Goal: Task Accomplishment & Management: Manage account settings

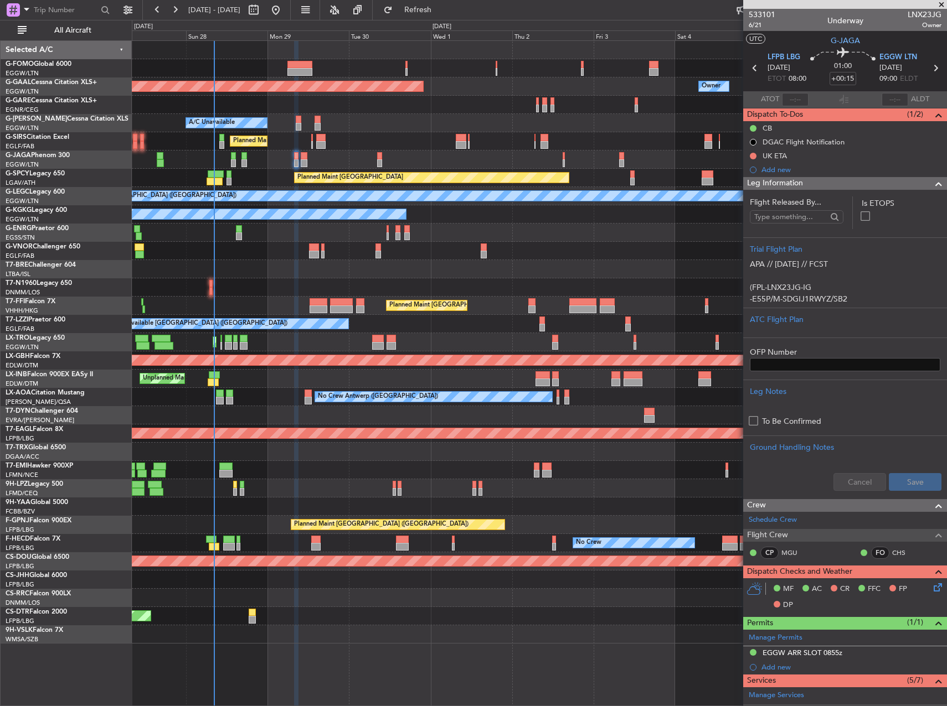
scroll to position [218, 0]
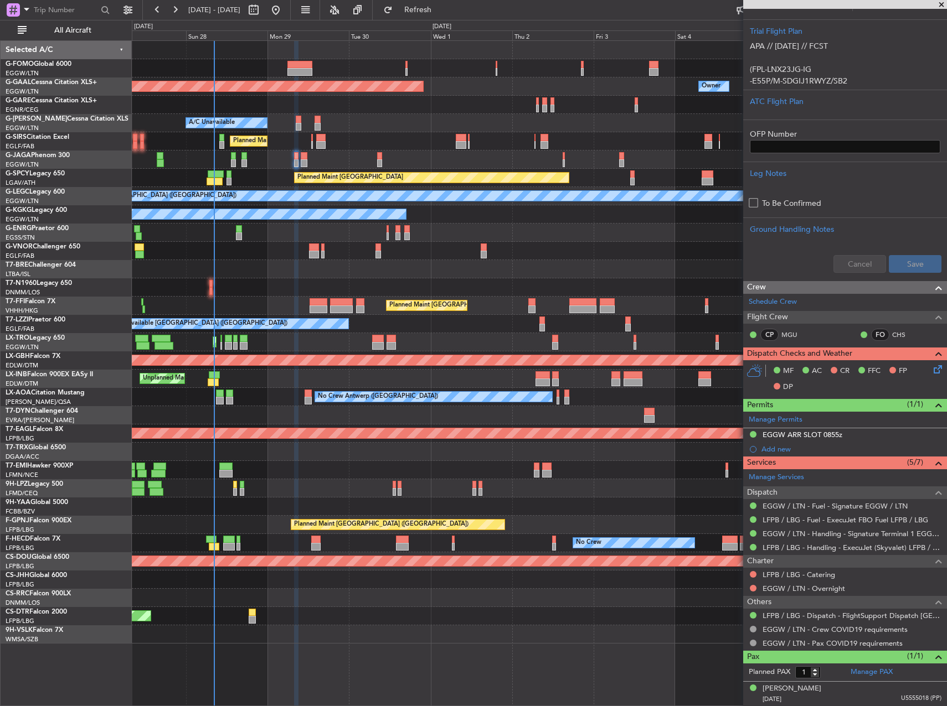
click at [257, 256] on div "Planned Maint [GEOGRAPHIC_DATA] ([GEOGRAPHIC_DATA])" at bounding box center [539, 251] width 814 height 18
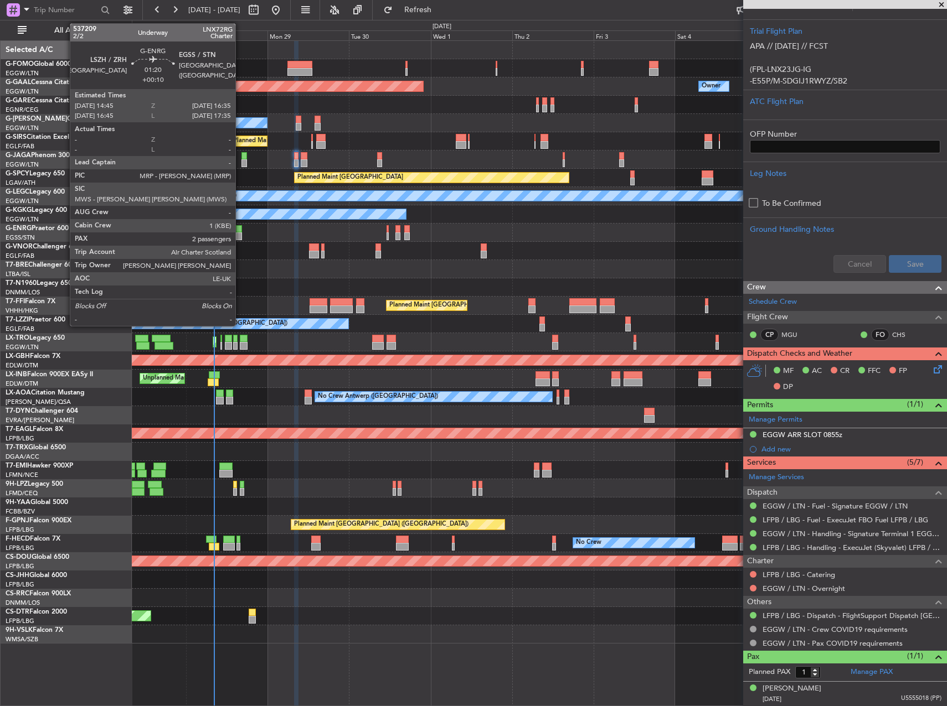
click at [240, 231] on div at bounding box center [239, 229] width 7 height 8
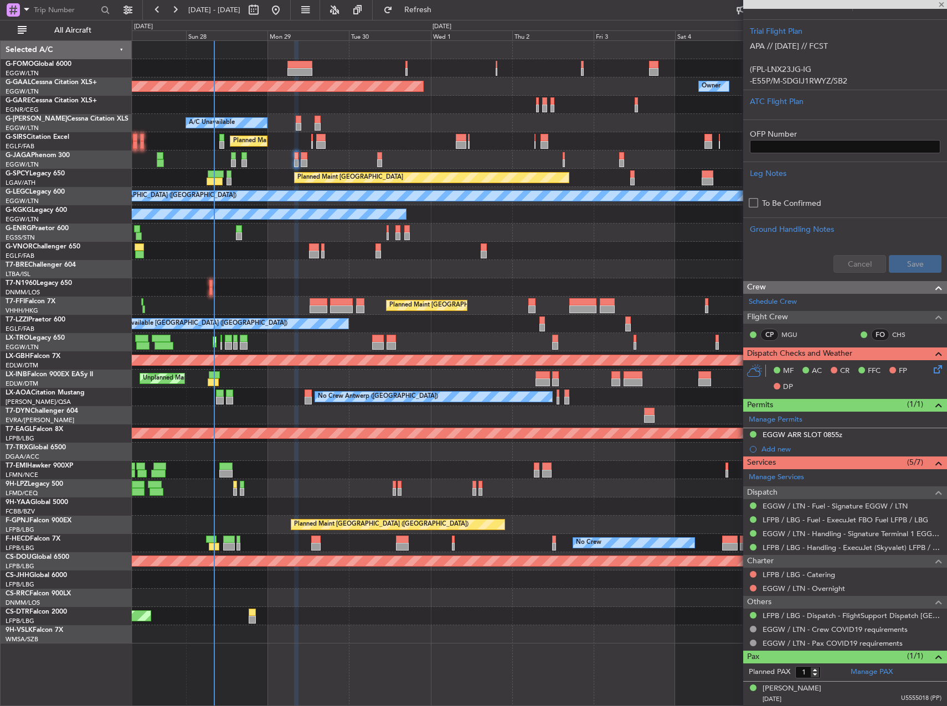
type input "+00:10"
type input "2"
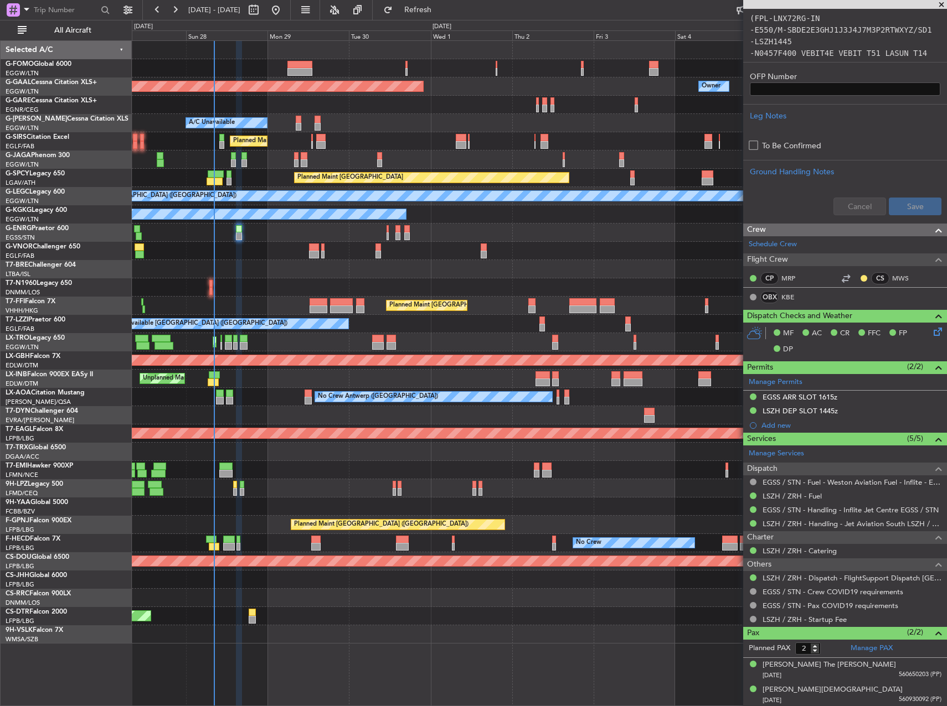
scroll to position [331, 0]
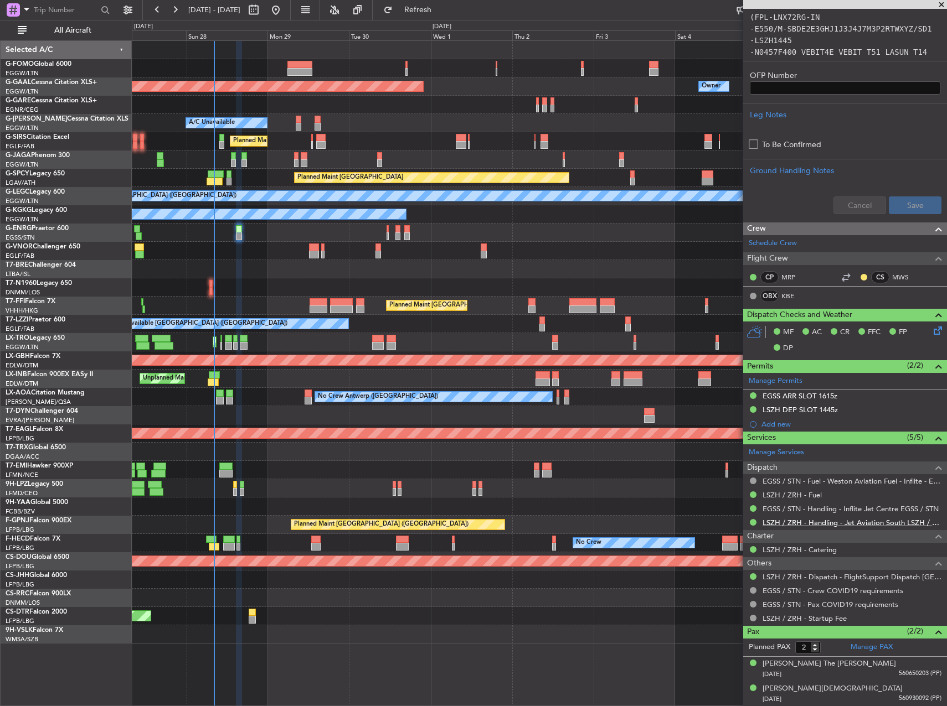
click at [772, 524] on link "LSZH / ZRH - Handling - Jet Aviation South LSZH / ZRH" at bounding box center [851, 522] width 179 height 9
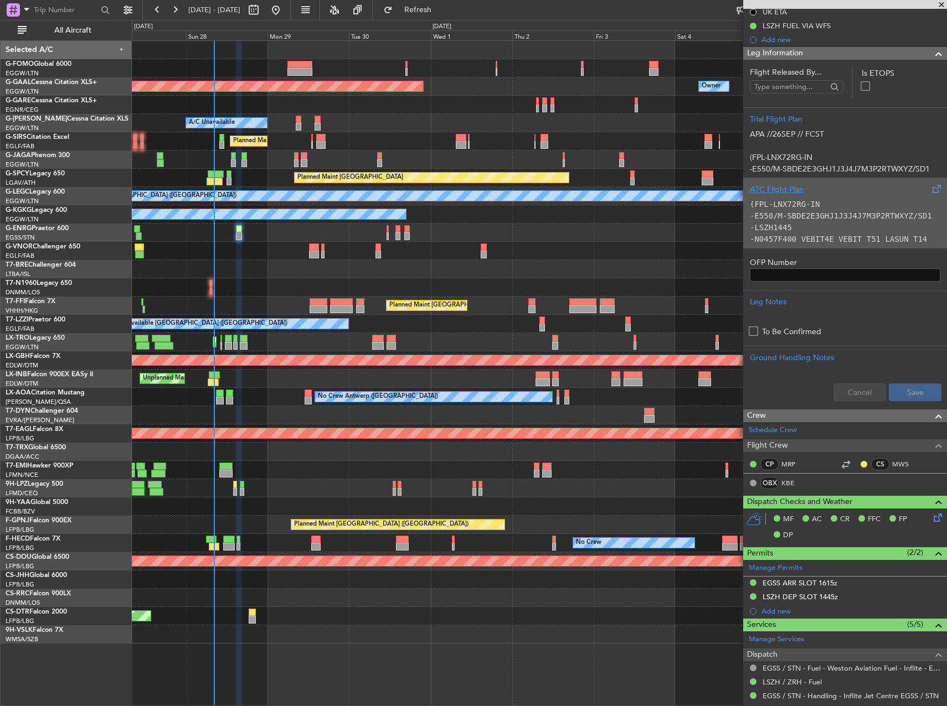
scroll to position [0, 0]
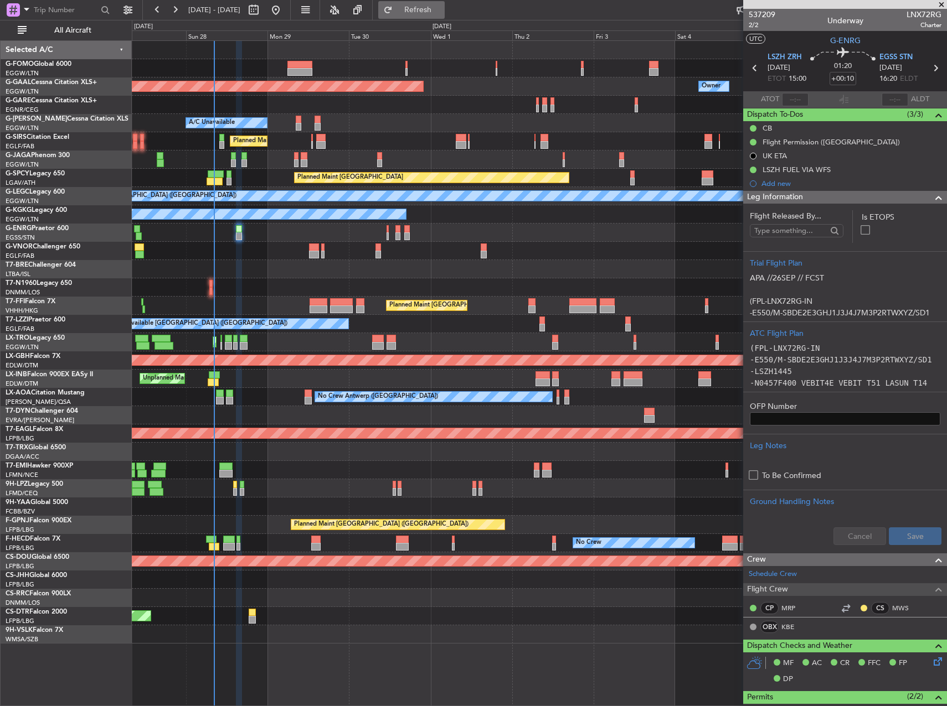
click at [436, 13] on span "Refresh" at bounding box center [418, 10] width 47 height 8
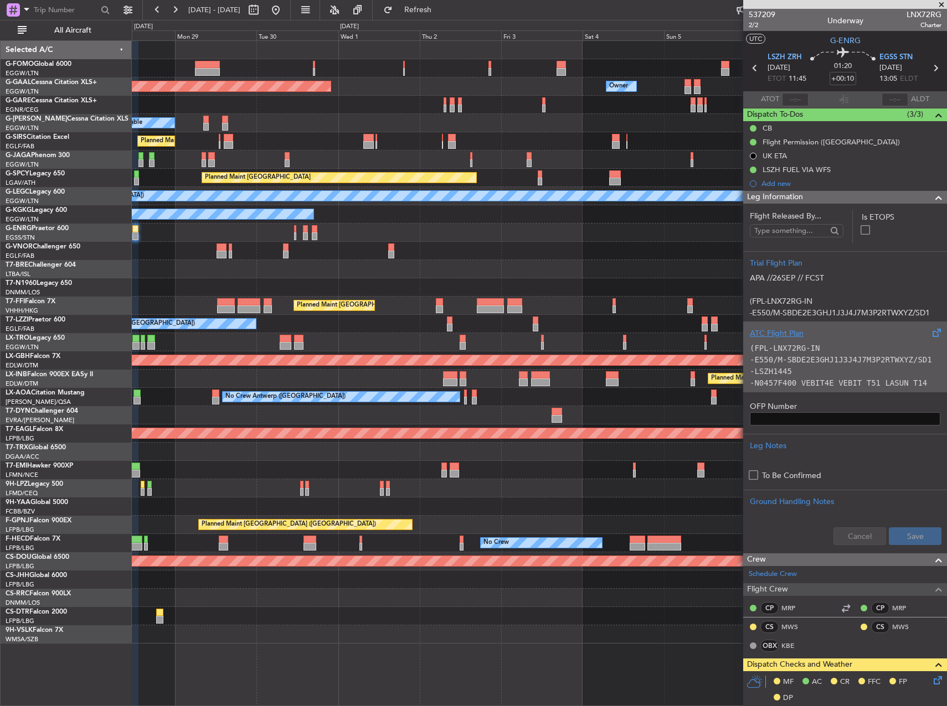
click at [536, 236] on div "Unplanned Maint [GEOGRAPHIC_DATA] ([GEOGRAPHIC_DATA]) A/C Unavailable" at bounding box center [539, 233] width 814 height 18
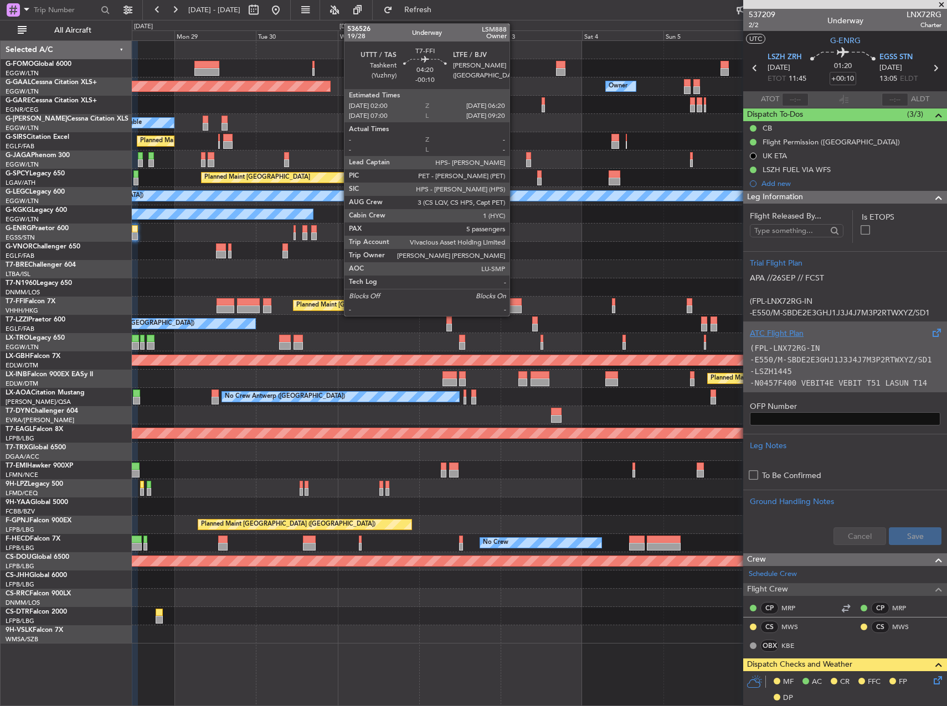
click at [514, 307] on div at bounding box center [514, 310] width 15 height 8
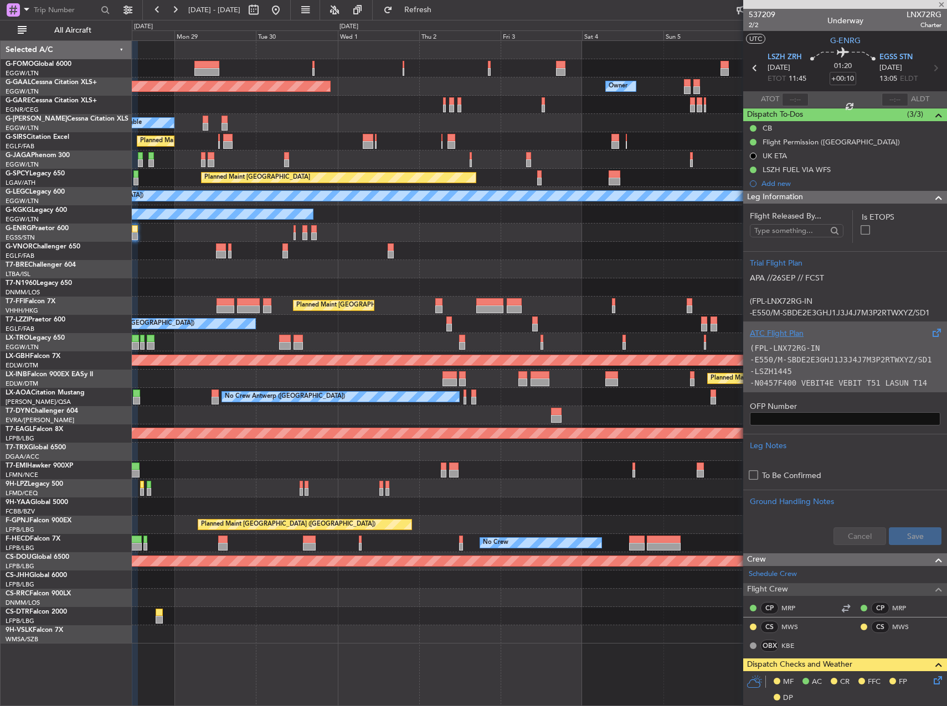
type input "-00:10"
type input "5"
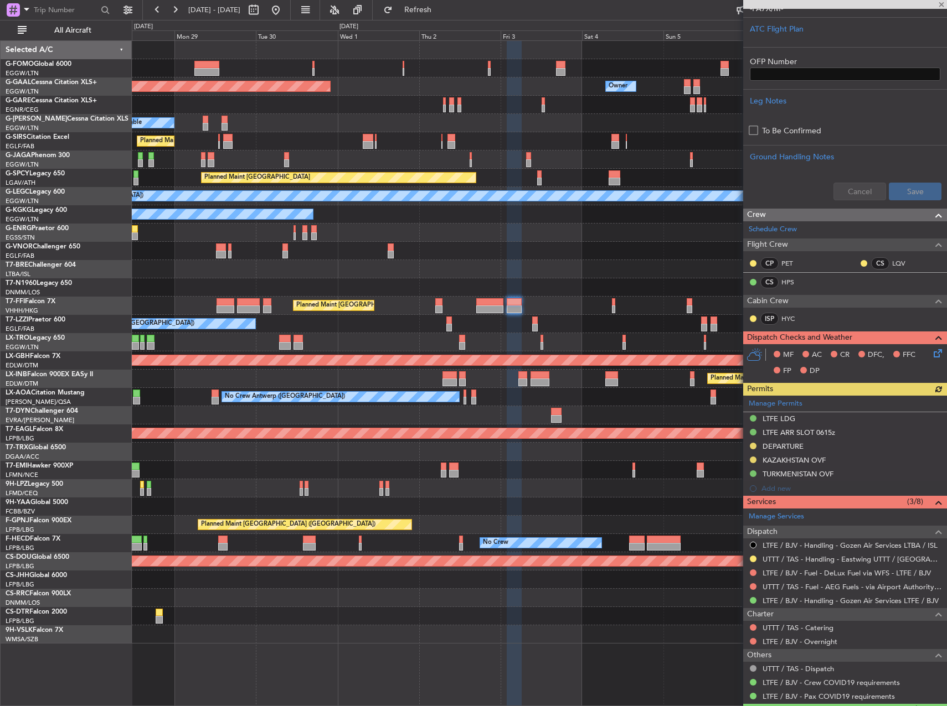
scroll to position [388, 0]
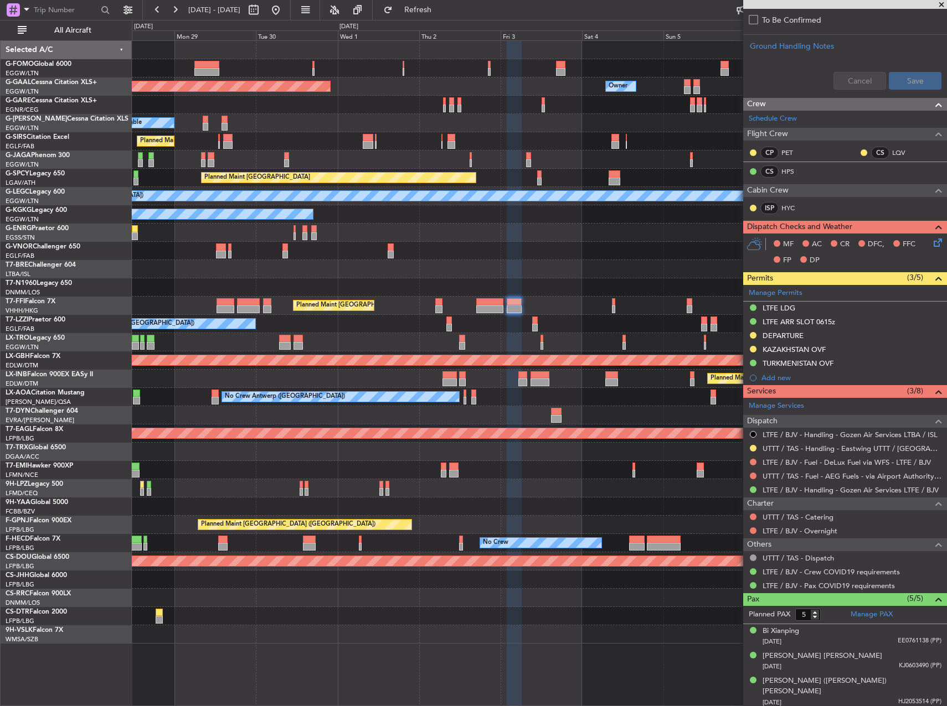
click at [350, 269] on div at bounding box center [539, 269] width 814 height 18
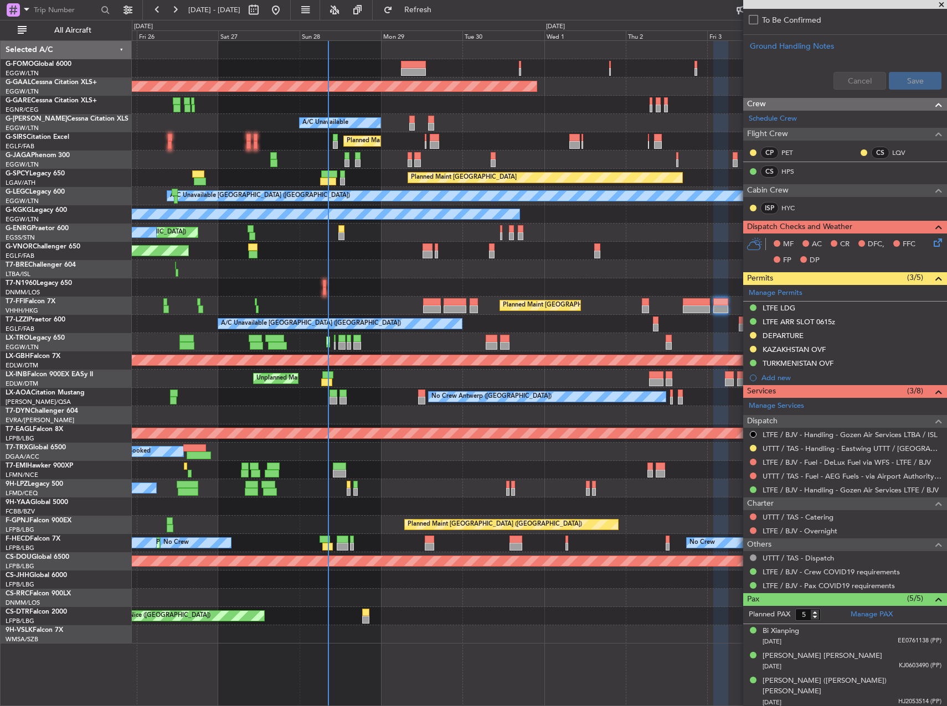
click at [527, 264] on div at bounding box center [539, 269] width 814 height 18
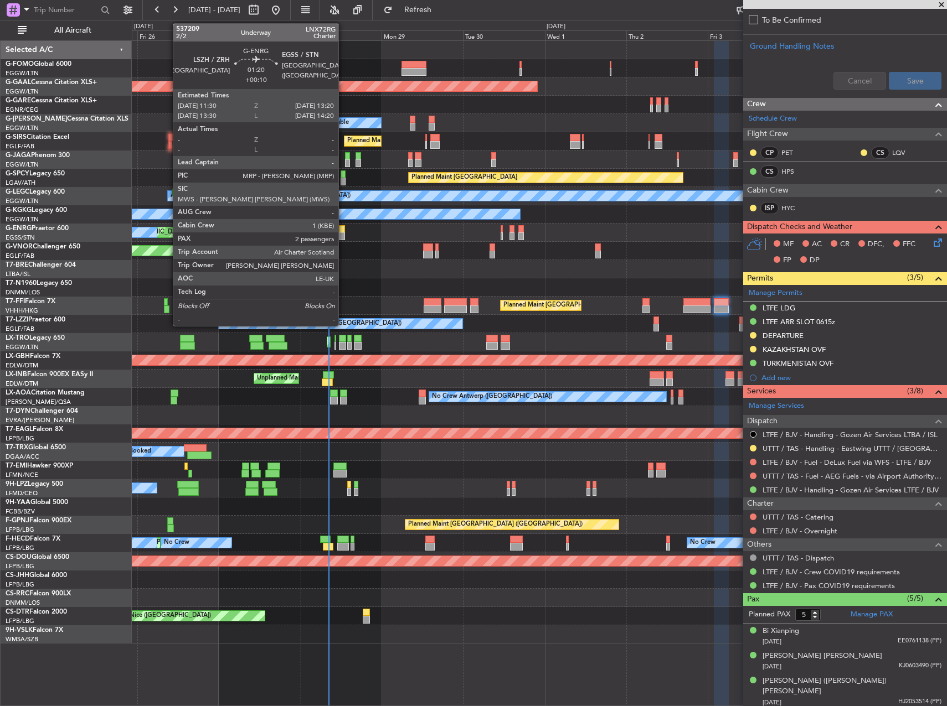
click at [343, 231] on div at bounding box center [342, 229] width 7 height 8
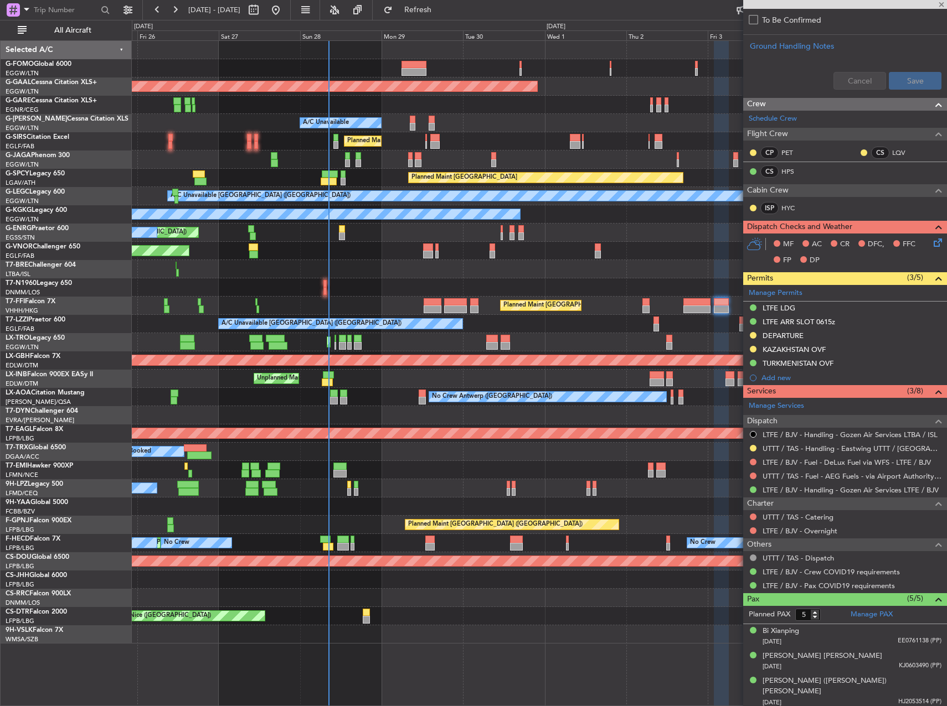
type input "+00:10"
type input "2"
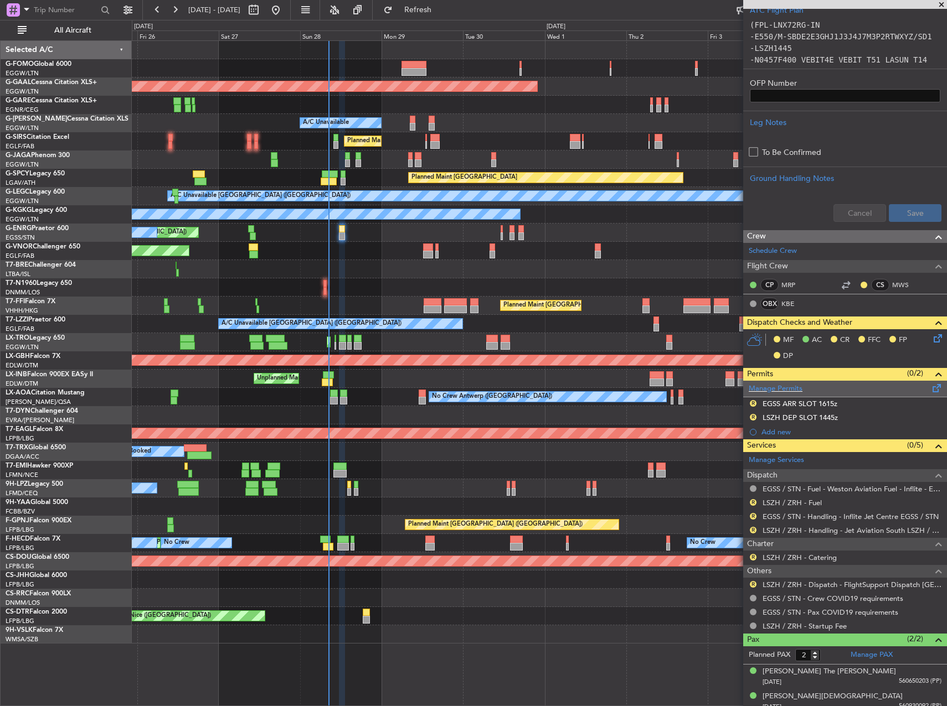
scroll to position [331, 0]
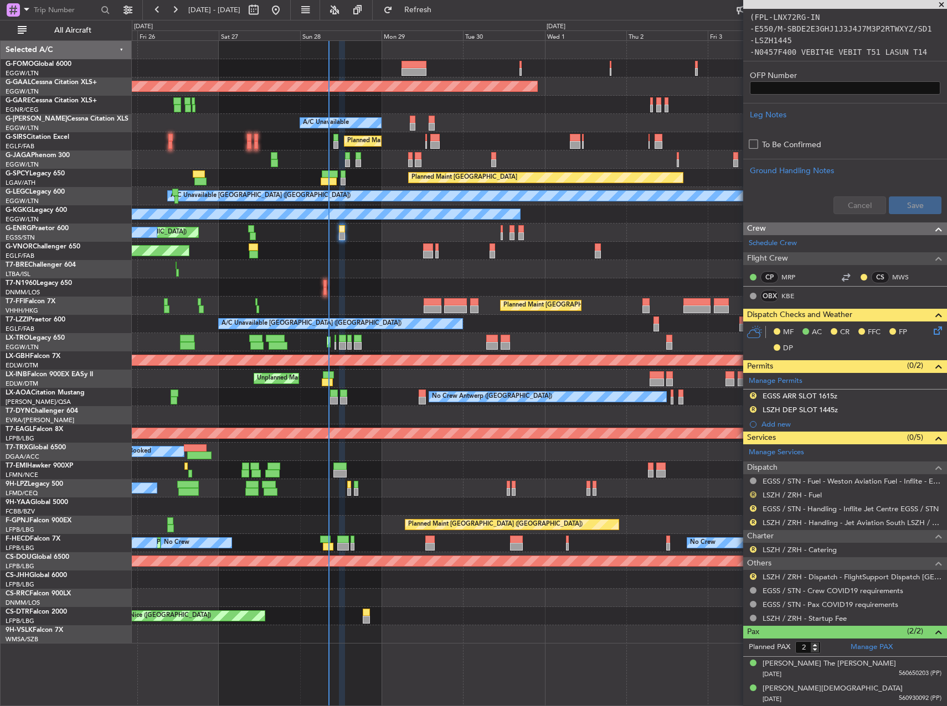
click at [751, 494] on button "R" at bounding box center [753, 495] width 7 height 7
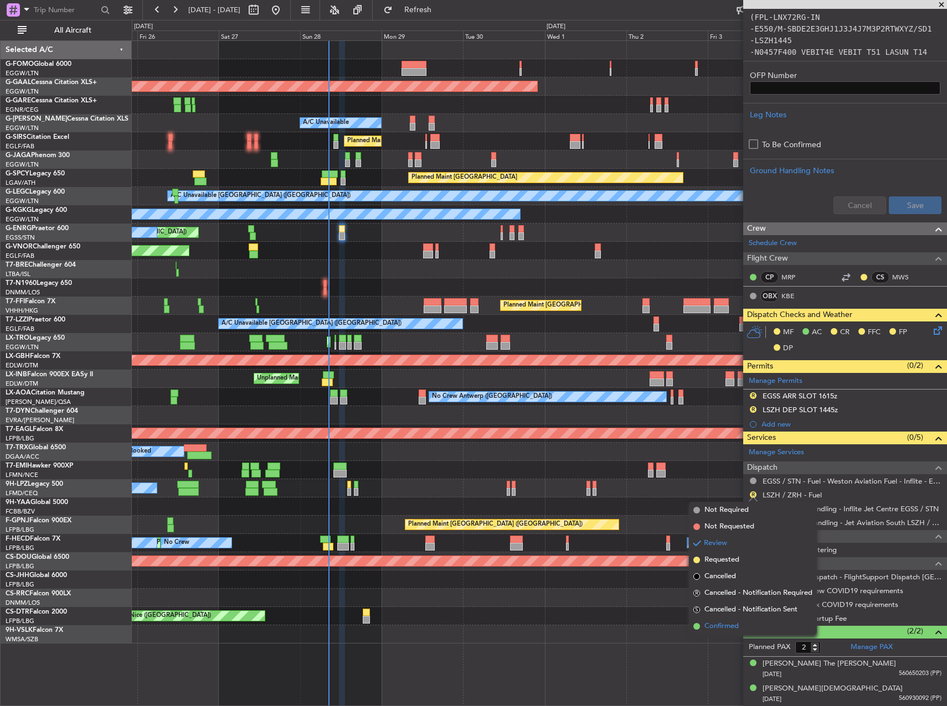
click at [725, 624] on span "Confirmed" at bounding box center [721, 626] width 34 height 11
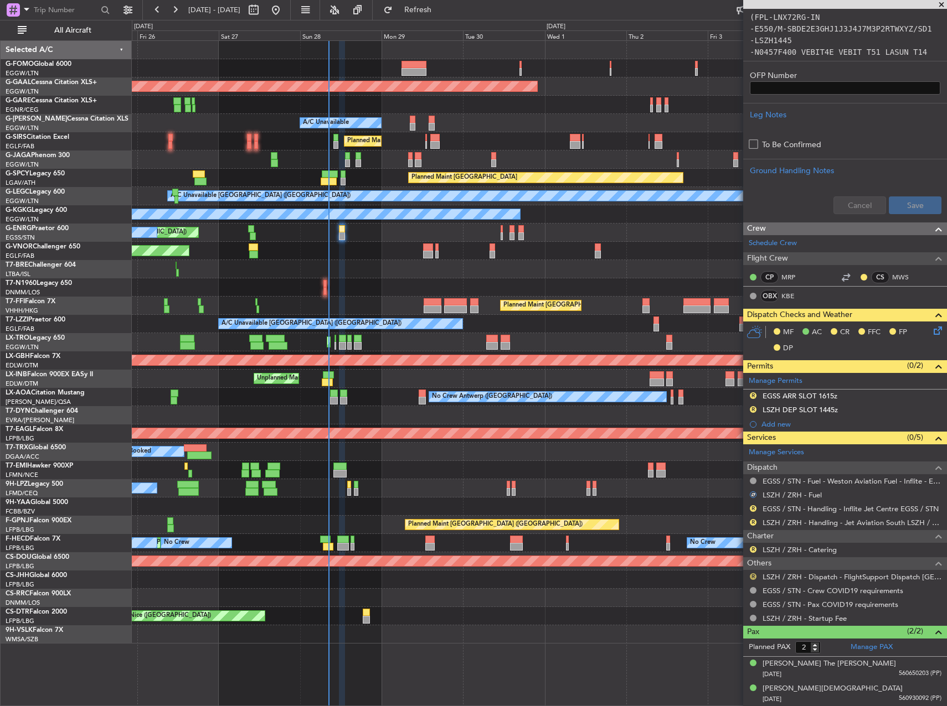
click at [755, 577] on button "R" at bounding box center [753, 577] width 7 height 7
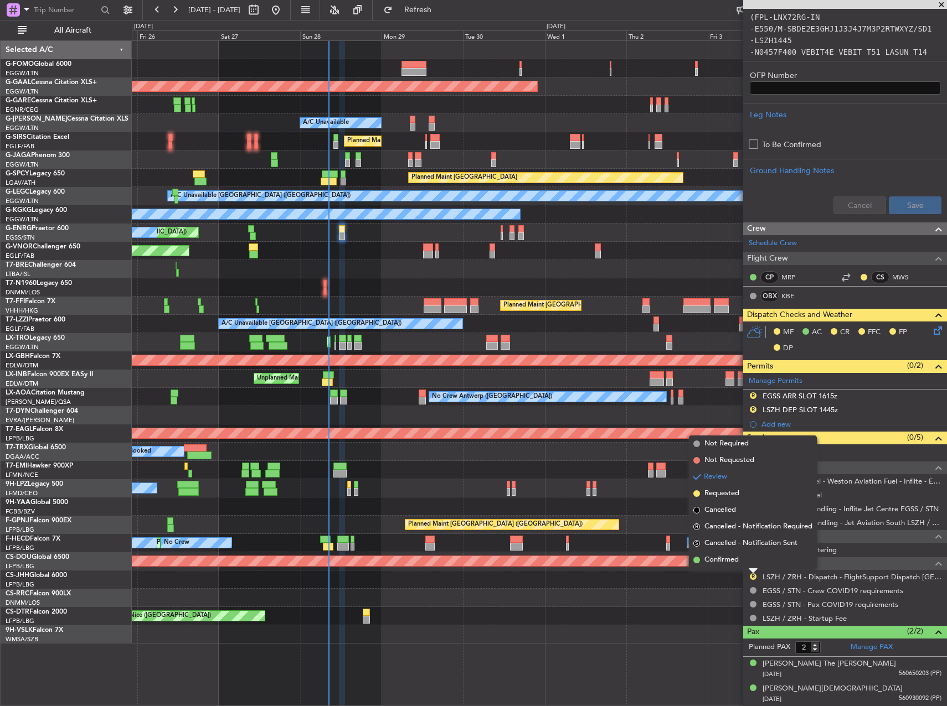
click at [721, 556] on span "Confirmed" at bounding box center [721, 560] width 34 height 11
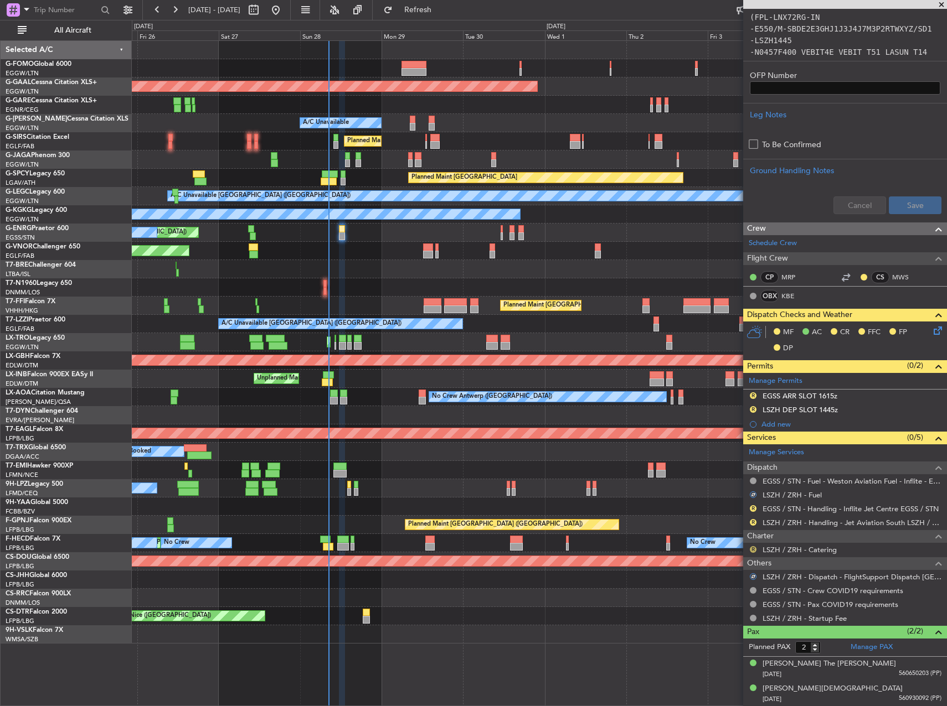
click at [752, 548] on button "R" at bounding box center [753, 549] width 7 height 7
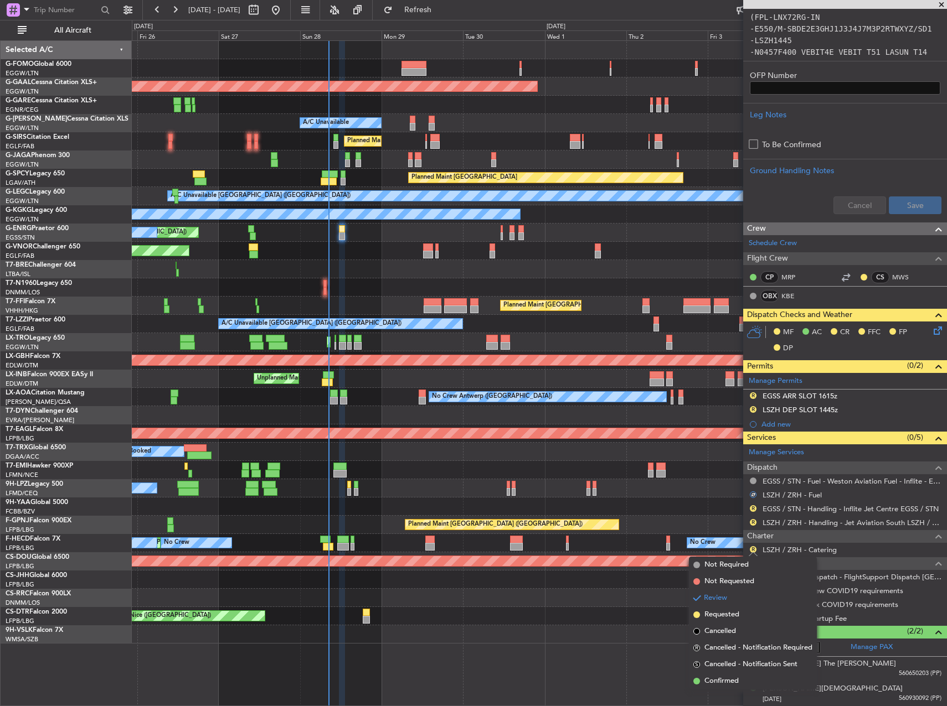
click at [746, 569] on mat-tooltip-component "Review" at bounding box center [753, 567] width 40 height 29
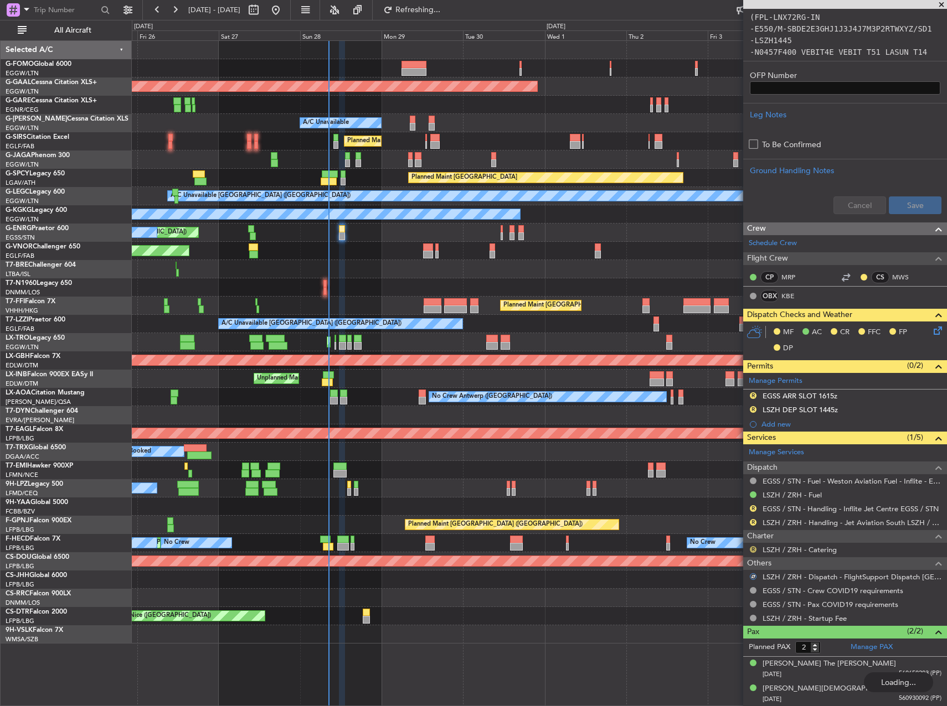
click at [754, 550] on button "R" at bounding box center [753, 549] width 7 height 7
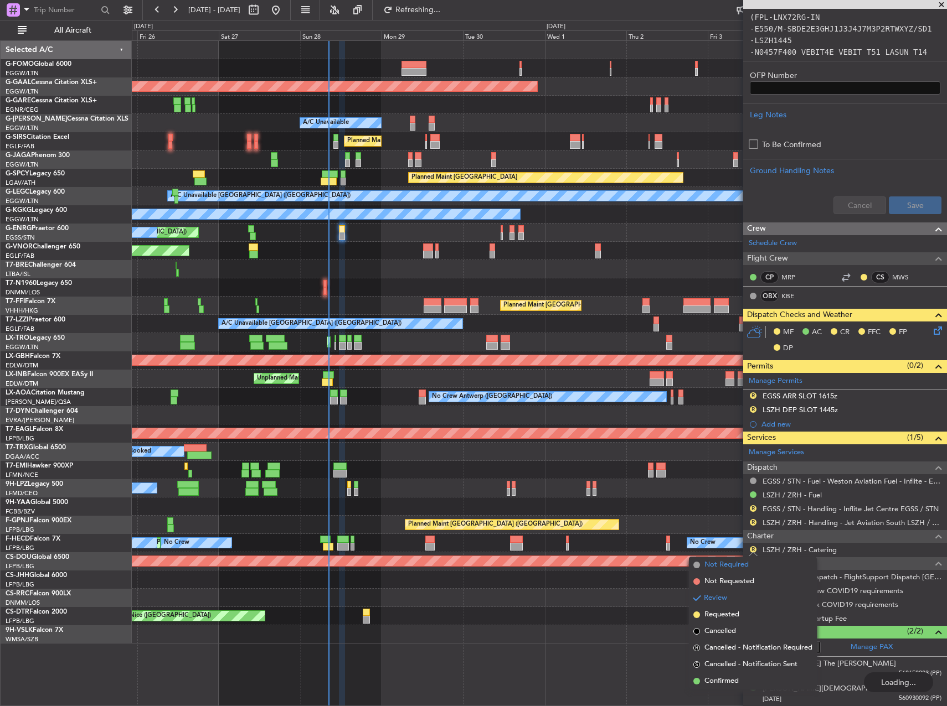
click at [714, 564] on span "Not Required" at bounding box center [726, 565] width 44 height 11
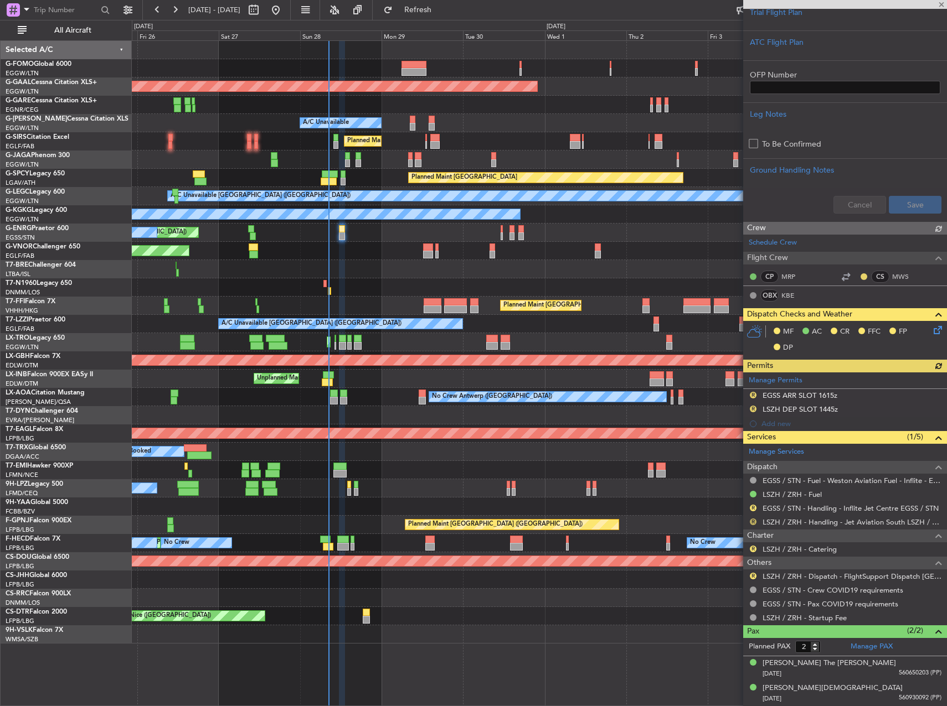
click at [751, 522] on button "R" at bounding box center [753, 522] width 7 height 7
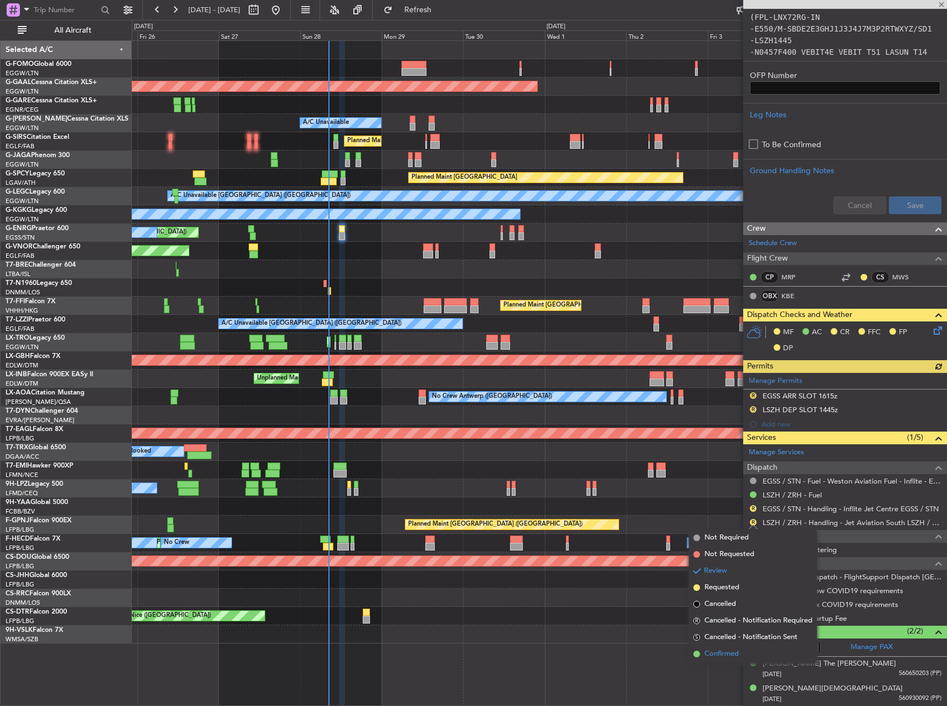
click at [718, 652] on span "Confirmed" at bounding box center [721, 654] width 34 height 11
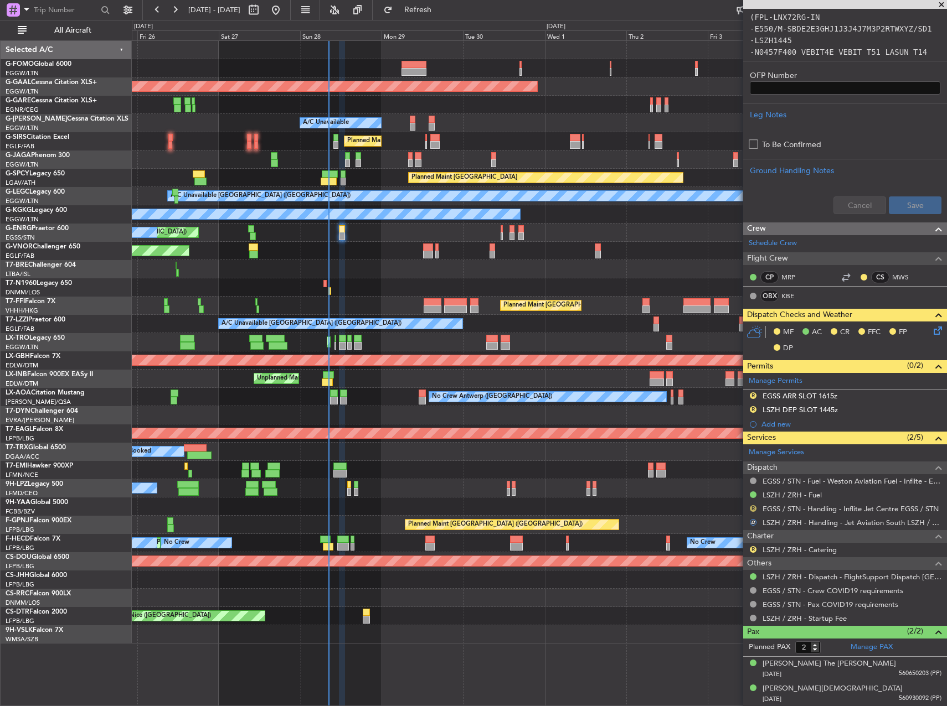
click at [752, 506] on button "R" at bounding box center [753, 508] width 7 height 7
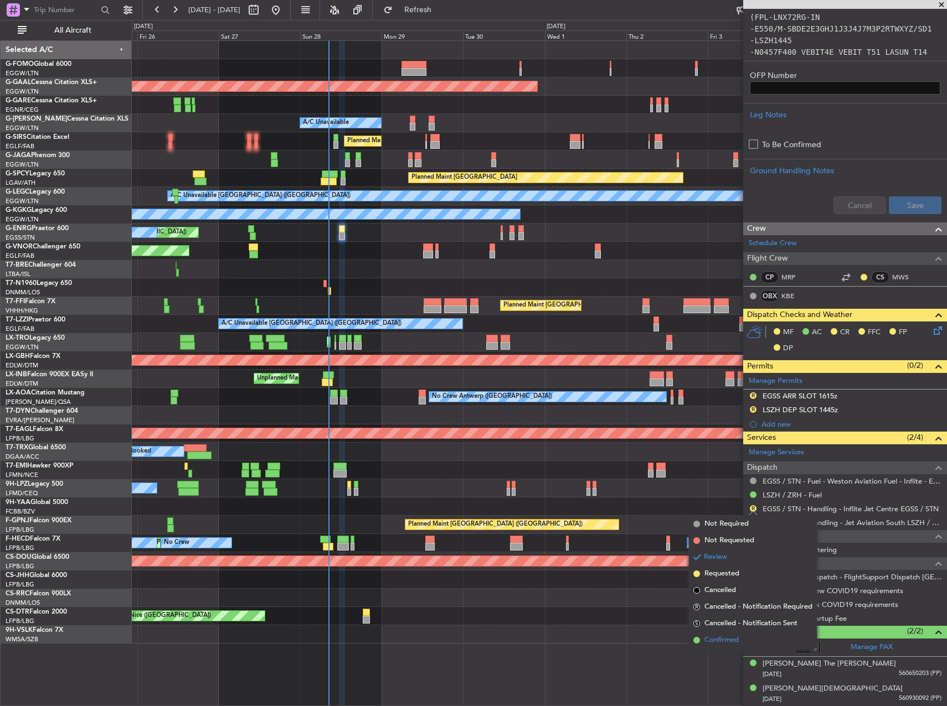
click at [723, 636] on span "Confirmed" at bounding box center [721, 640] width 34 height 11
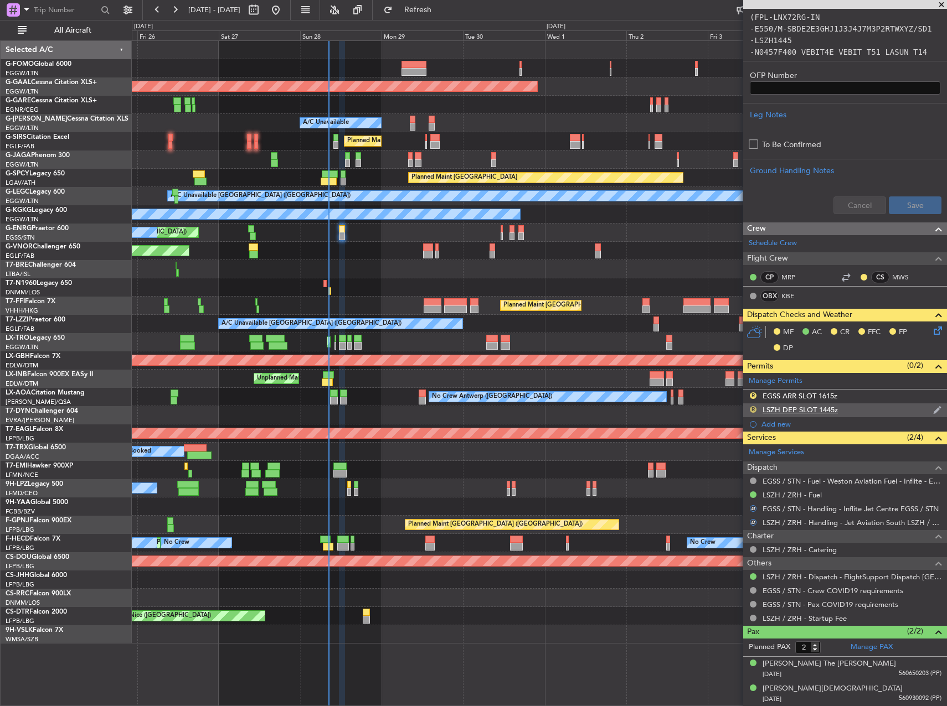
click at [750, 410] on button "R" at bounding box center [753, 409] width 7 height 7
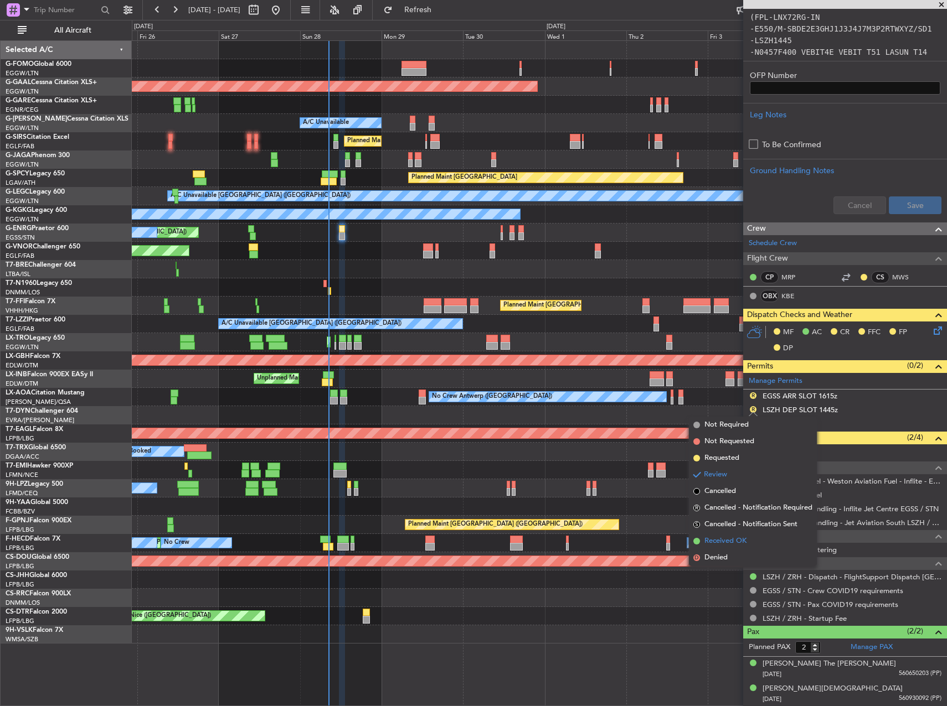
click at [727, 541] on span "Received OK" at bounding box center [725, 541] width 42 height 11
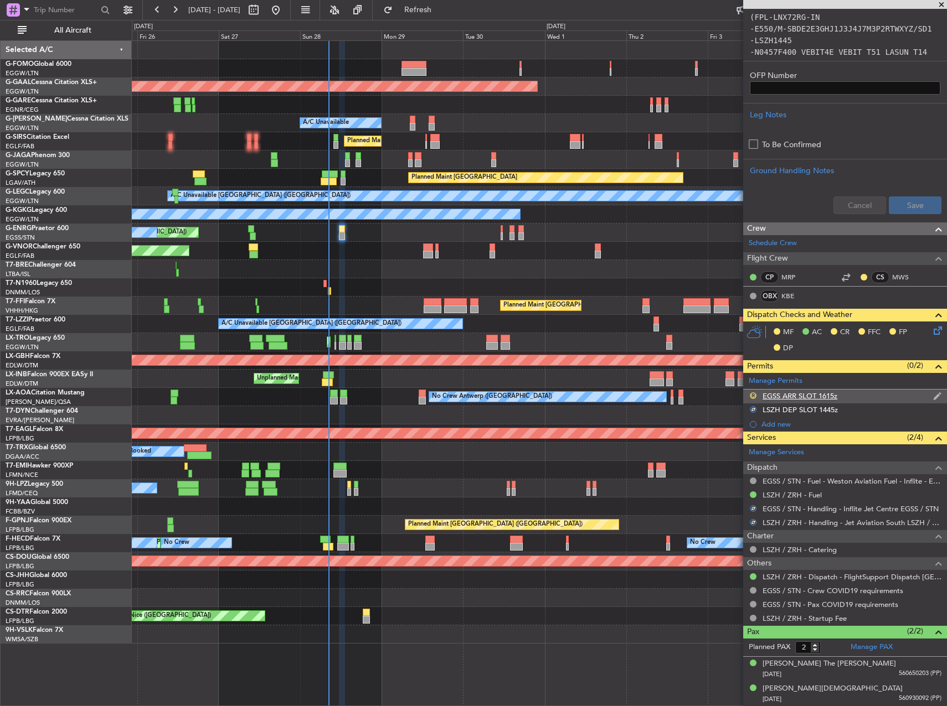
click at [754, 395] on button "R" at bounding box center [753, 396] width 7 height 7
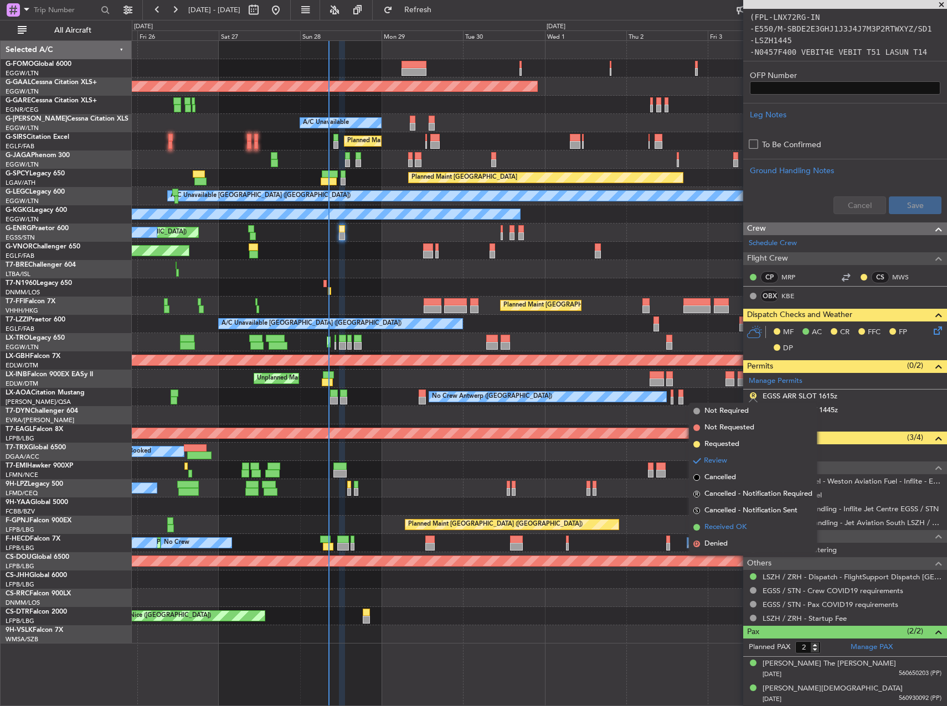
click at [735, 529] on span "Received OK" at bounding box center [725, 527] width 42 height 11
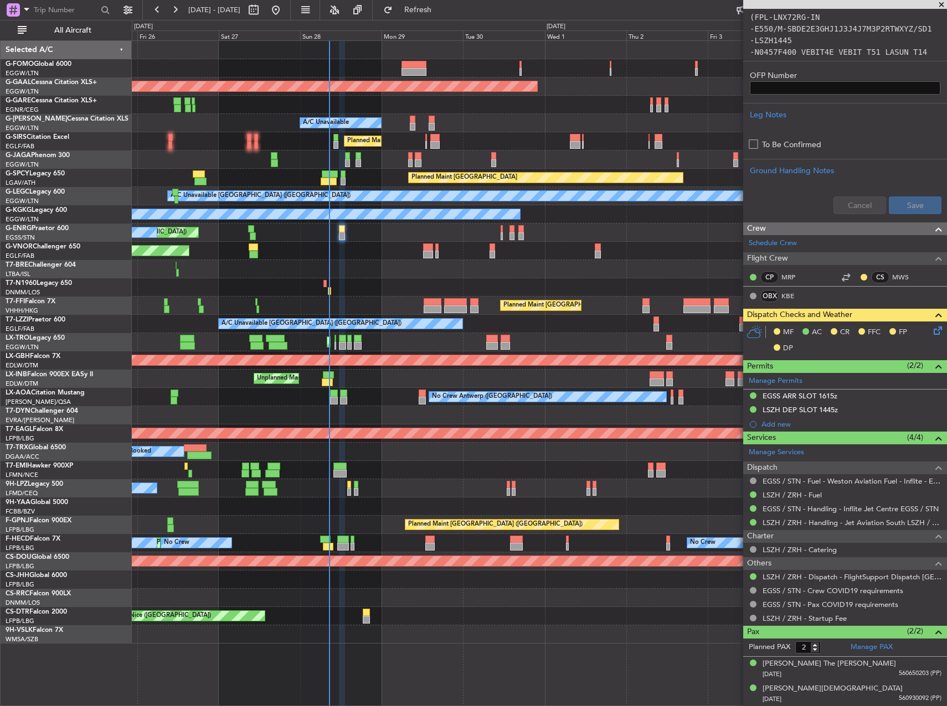
click at [931, 329] on icon at bounding box center [935, 328] width 9 height 9
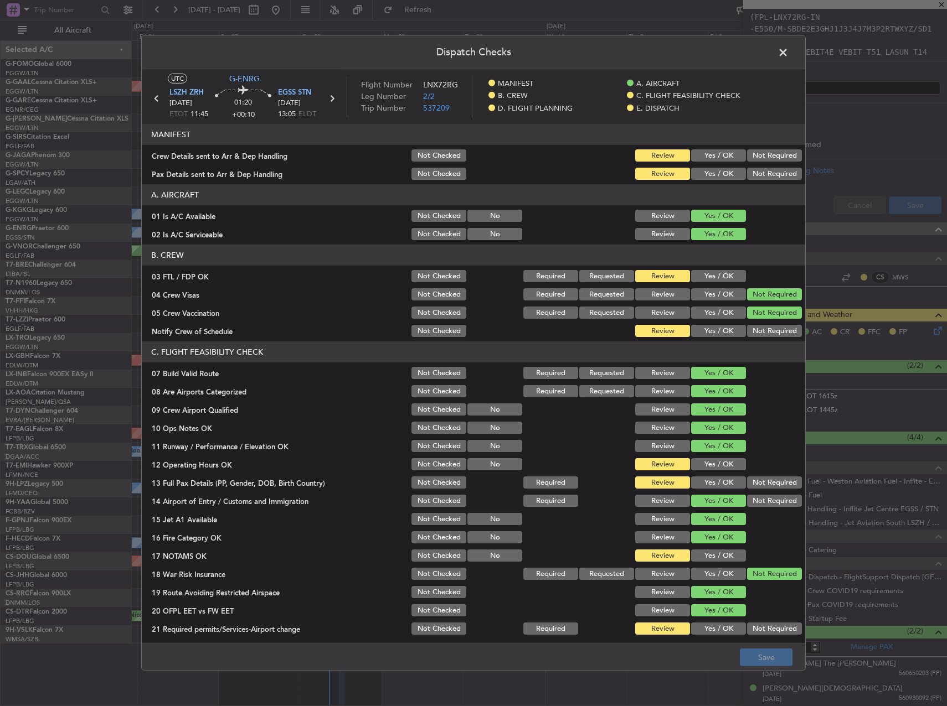
click at [717, 157] on button "Yes / OK" at bounding box center [718, 155] width 55 height 12
click at [716, 168] on button "Yes / OK" at bounding box center [718, 174] width 55 height 12
click at [710, 275] on button "Yes / OK" at bounding box center [718, 276] width 55 height 12
click at [718, 332] on button "Yes / OK" at bounding box center [718, 331] width 55 height 12
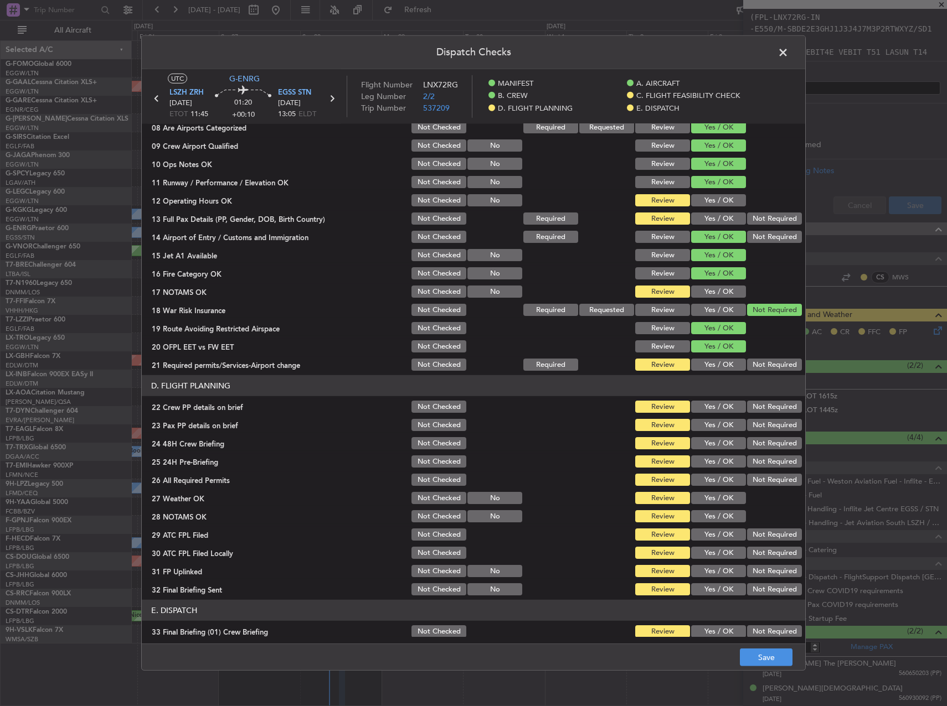
scroll to position [277, 0]
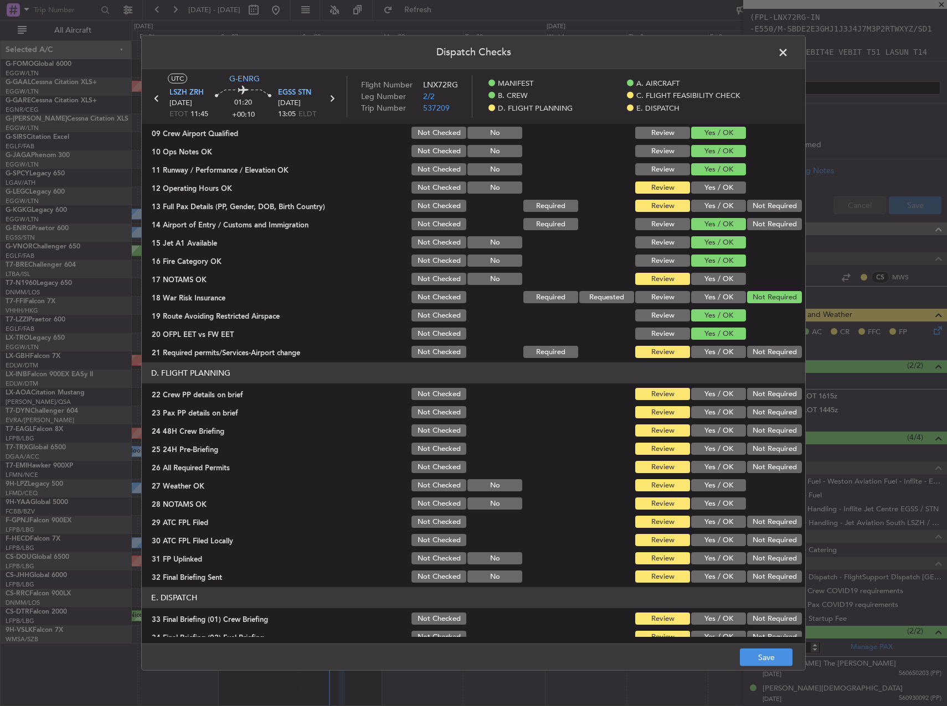
drag, startPoint x: 715, startPoint y: 191, endPoint x: 713, endPoint y: 206, distance: 15.1
click at [714, 191] on button "Yes / OK" at bounding box center [718, 188] width 55 height 12
click at [713, 207] on button "Yes / OK" at bounding box center [718, 206] width 55 height 12
click at [716, 283] on button "Yes / OK" at bounding box center [718, 279] width 55 height 12
click at [718, 348] on button "Yes / OK" at bounding box center [718, 352] width 55 height 12
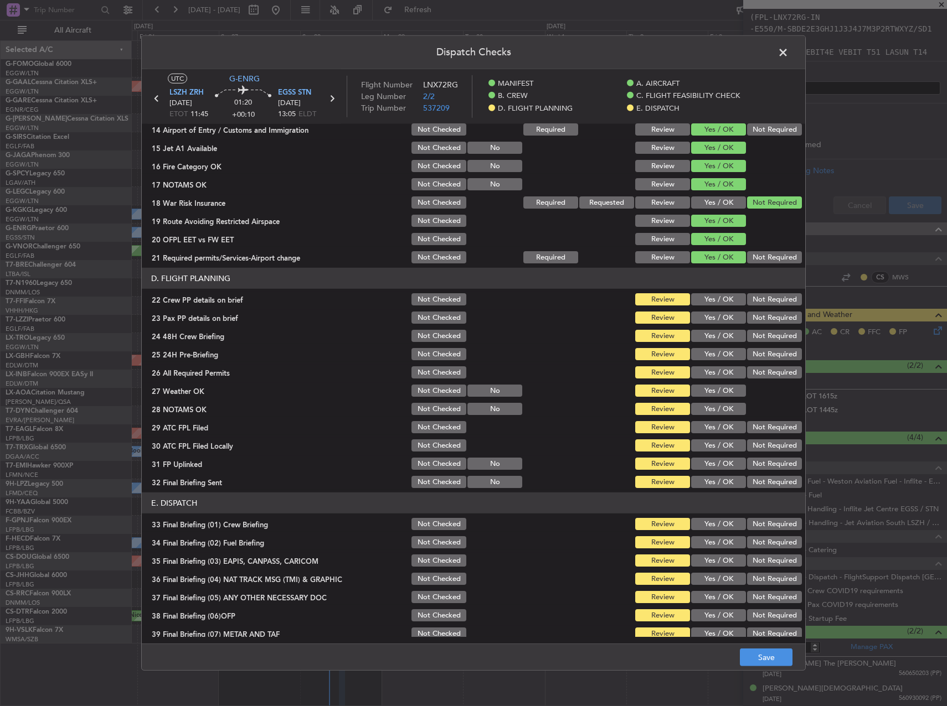
scroll to position [470, 0]
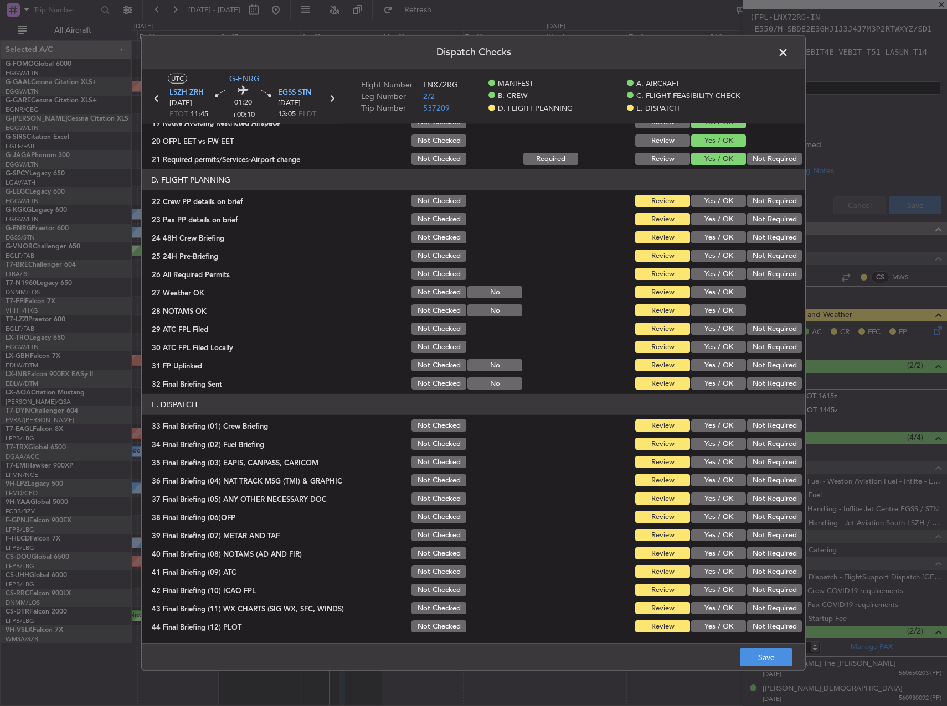
drag, startPoint x: 713, startPoint y: 195, endPoint x: 713, endPoint y: 215, distance: 19.4
click at [713, 197] on button "Yes / OK" at bounding box center [718, 201] width 55 height 12
click at [713, 217] on button "Yes / OK" at bounding box center [718, 219] width 55 height 12
click at [714, 239] on button "Yes / OK" at bounding box center [718, 237] width 55 height 12
click at [755, 251] on button "Not Required" at bounding box center [774, 256] width 55 height 12
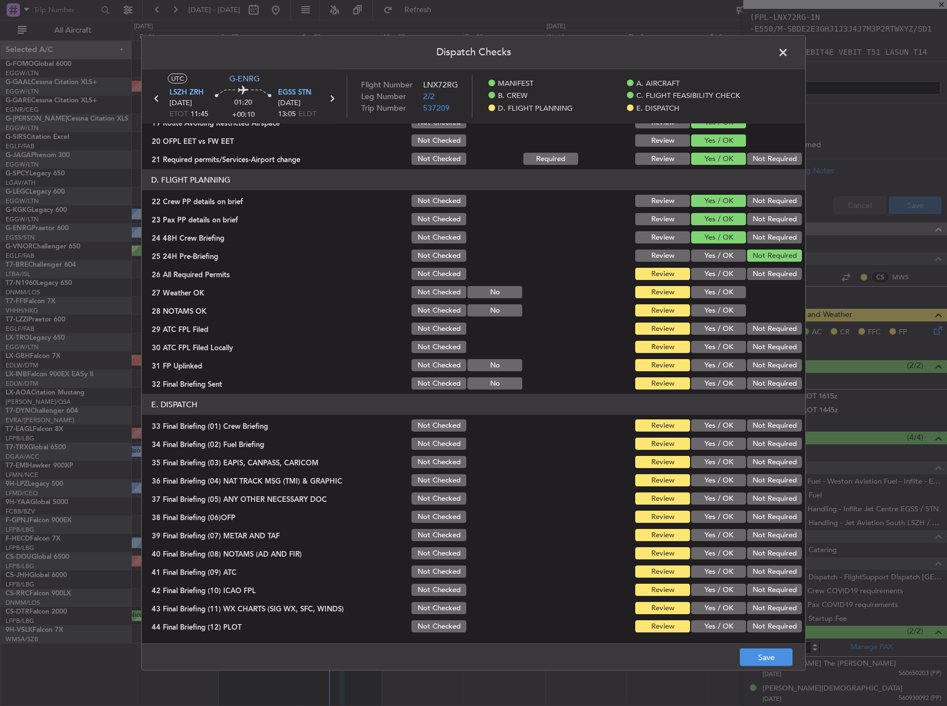
click at [724, 270] on button "Yes / OK" at bounding box center [718, 274] width 55 height 12
click at [721, 293] on button "Yes / OK" at bounding box center [718, 292] width 55 height 12
click at [723, 307] on button "Yes / OK" at bounding box center [718, 311] width 55 height 12
click at [724, 324] on button "Yes / OK" at bounding box center [718, 329] width 55 height 12
click at [765, 350] on button "Not Required" at bounding box center [774, 347] width 55 height 12
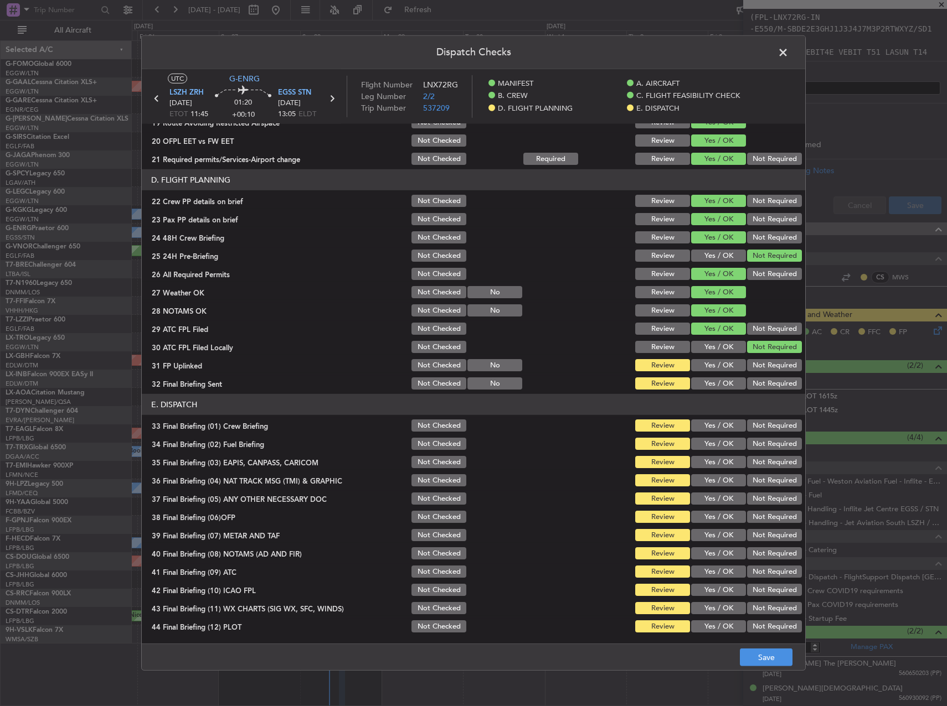
click at [732, 362] on button "Yes / OK" at bounding box center [718, 365] width 55 height 12
click at [763, 376] on div "Not Required" at bounding box center [773, 384] width 56 height 16
click at [764, 386] on button "Not Required" at bounding box center [774, 384] width 55 height 12
click at [727, 434] on section "E. DISPATCH 33 Final Briefing (01) Crew Briefing Not Checked Review Yes / OK No…" at bounding box center [473, 514] width 663 height 240
click at [723, 431] on button "Yes / OK" at bounding box center [718, 426] width 55 height 12
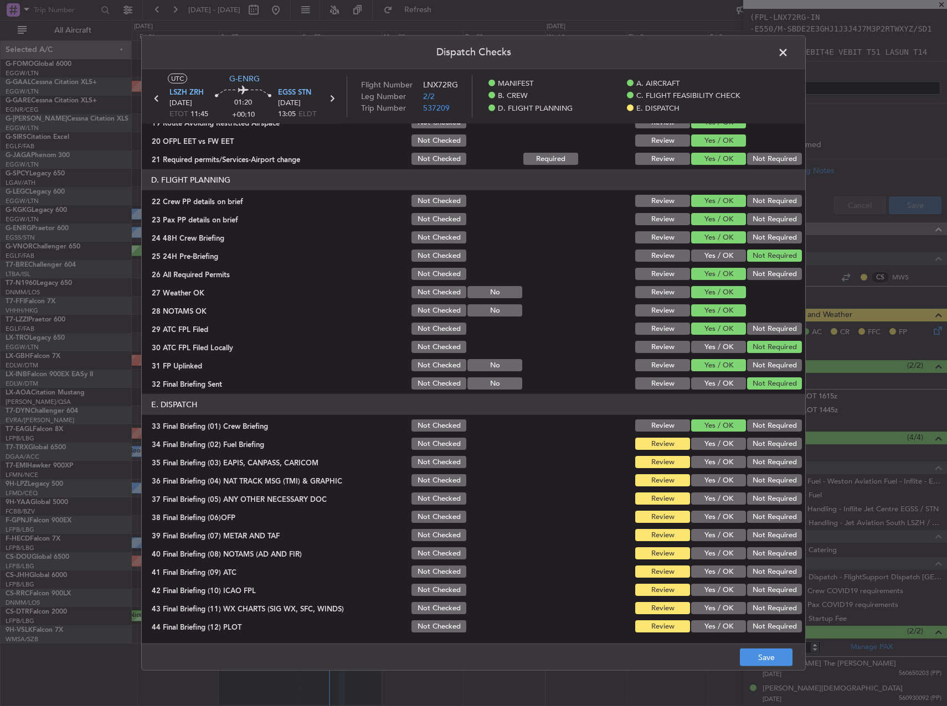
drag, startPoint x: 722, startPoint y: 444, endPoint x: 752, endPoint y: 464, distance: 35.9
click at [723, 446] on button "Yes / OK" at bounding box center [718, 444] width 55 height 12
click at [752, 464] on button "Not Required" at bounding box center [774, 462] width 55 height 12
drag, startPoint x: 757, startPoint y: 479, endPoint x: 760, endPoint y: 493, distance: 14.0
click at [757, 481] on button "Not Required" at bounding box center [774, 480] width 55 height 12
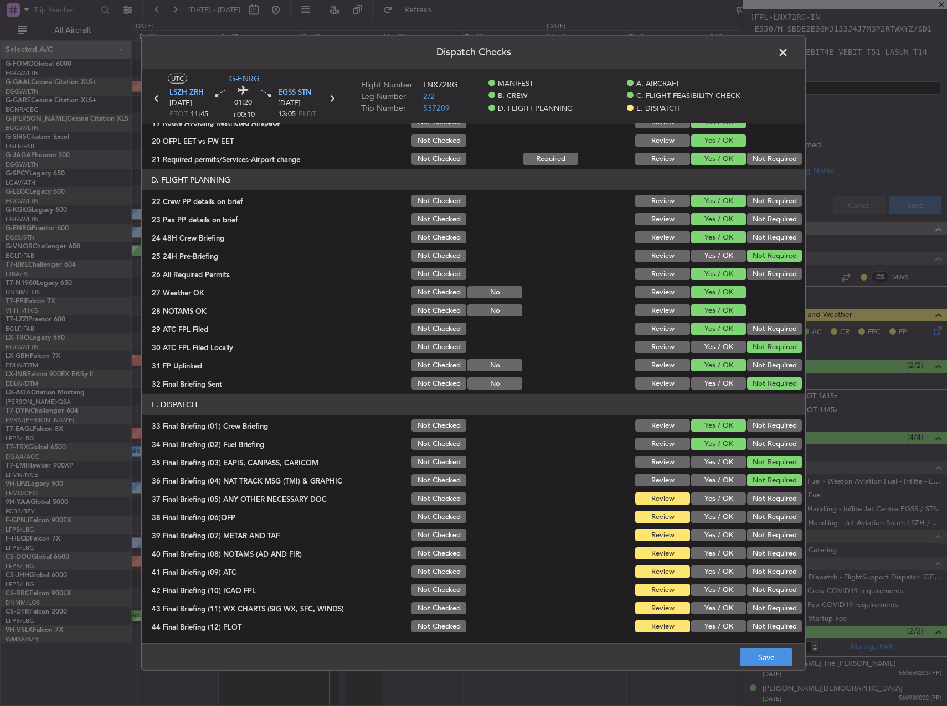
drag, startPoint x: 760, startPoint y: 493, endPoint x: 756, endPoint y: 504, distance: 11.6
click at [760, 493] on button "Not Required" at bounding box center [774, 499] width 55 height 12
drag, startPoint x: 717, startPoint y: 528, endPoint x: 715, endPoint y: 522, distance: 6.0
click at [717, 528] on div "Yes / OK" at bounding box center [717, 536] width 56 height 16
click at [710, 514] on button "Yes / OK" at bounding box center [718, 517] width 55 height 12
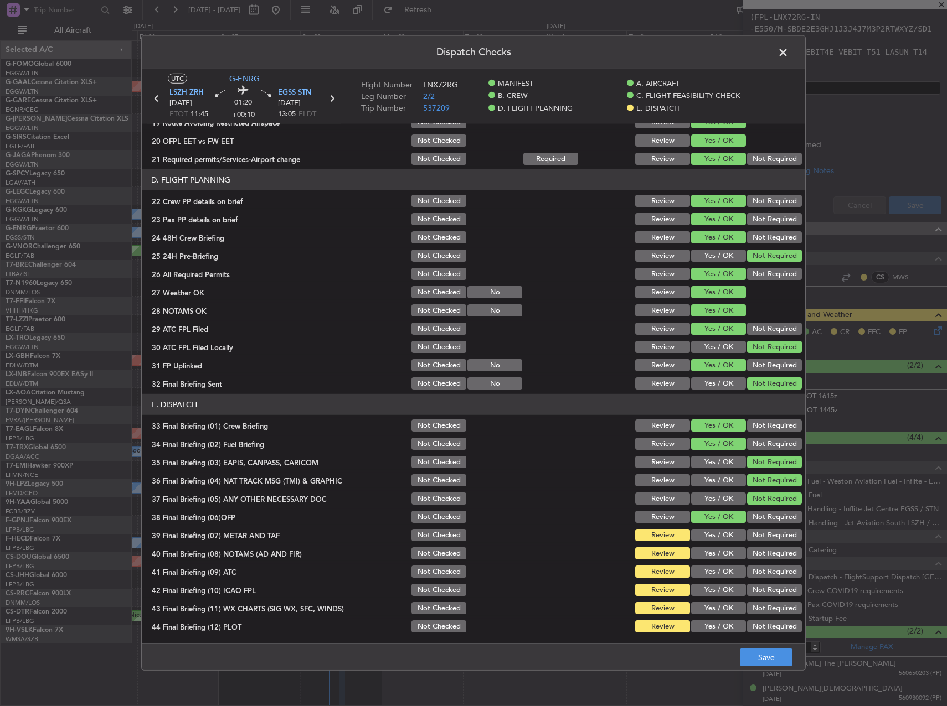
click at [709, 536] on button "Yes / OK" at bounding box center [718, 535] width 55 height 12
drag, startPoint x: 710, startPoint y: 550, endPoint x: 709, endPoint y: 565, distance: 15.0
click at [710, 552] on button "Yes / OK" at bounding box center [718, 554] width 55 height 12
click at [709, 570] on button "Yes / OK" at bounding box center [718, 572] width 55 height 12
click at [748, 596] on button "Not Required" at bounding box center [774, 590] width 55 height 12
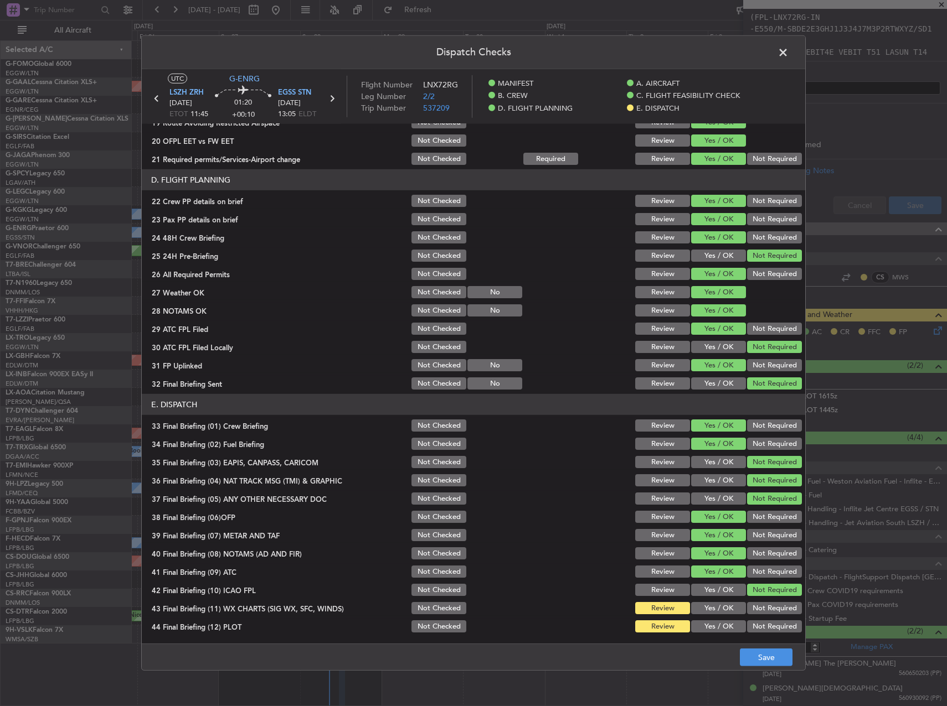
click at [729, 604] on button "Yes / OK" at bounding box center [718, 608] width 55 height 12
click at [721, 629] on button "Yes / OK" at bounding box center [718, 627] width 55 height 12
click at [760, 657] on button "Save" at bounding box center [766, 658] width 53 height 18
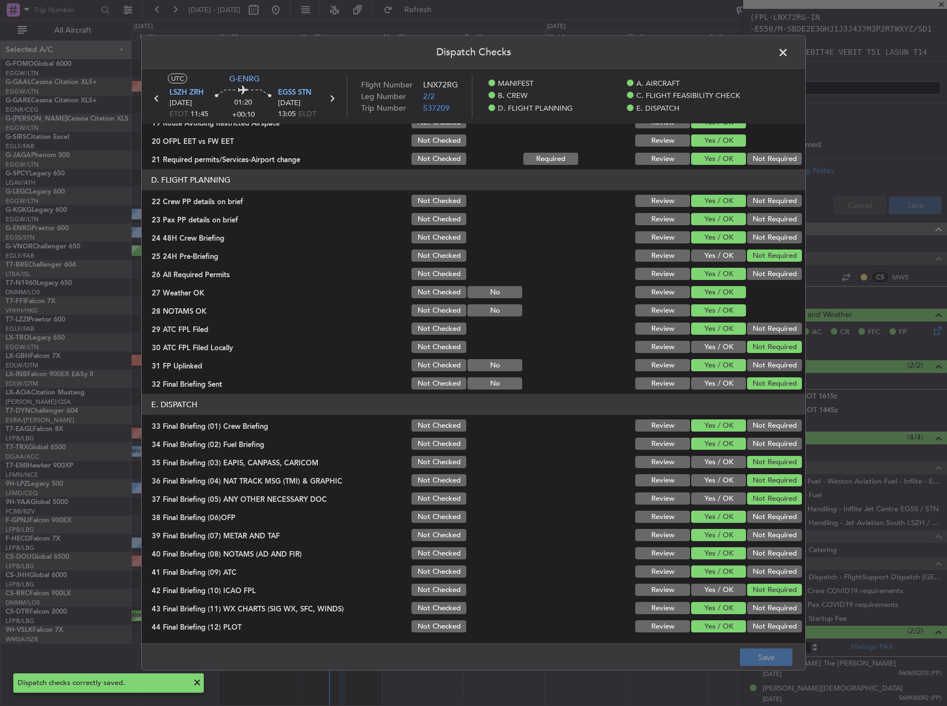
click at [788, 49] on span at bounding box center [788, 55] width 0 height 22
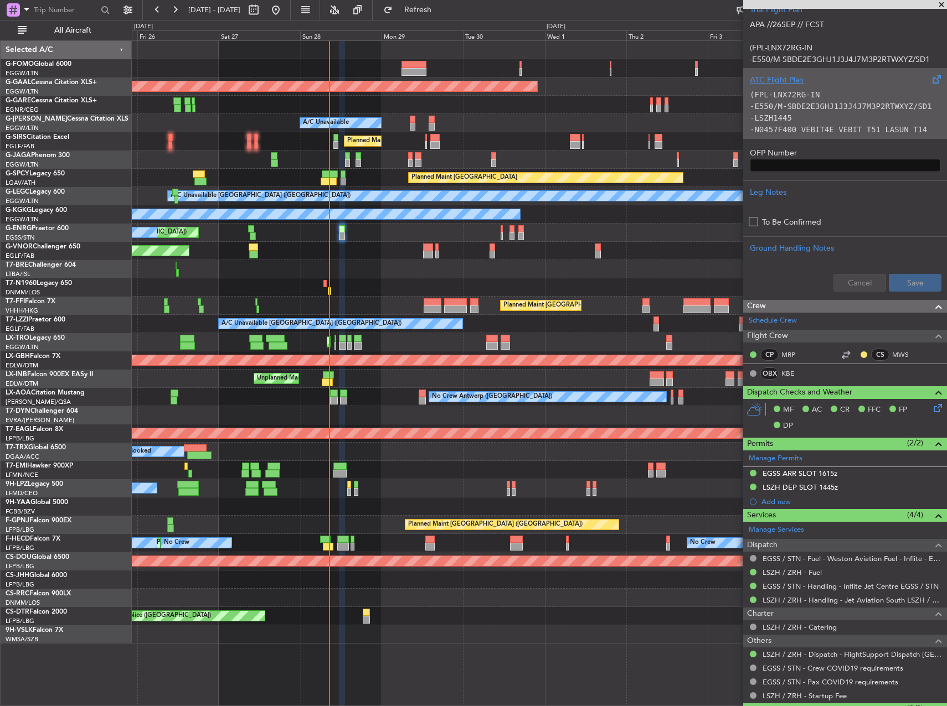
scroll to position [165, 0]
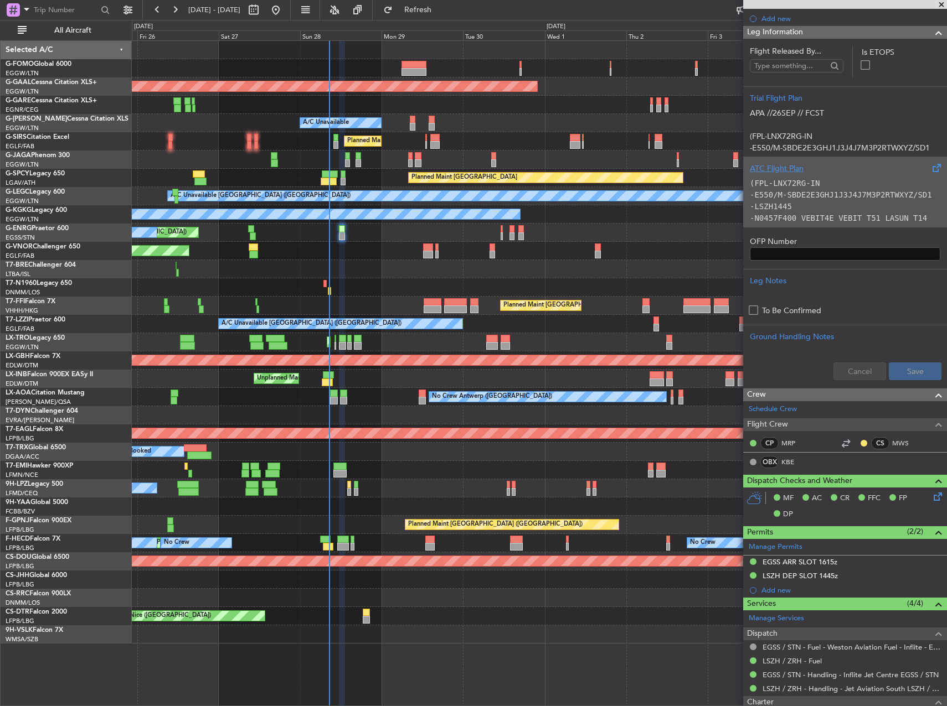
click at [844, 191] on code "-E550/M-SBDE2E3GHJ1J3J4J7M3P2RTWXYZ/SD1" at bounding box center [841, 194] width 182 height 9
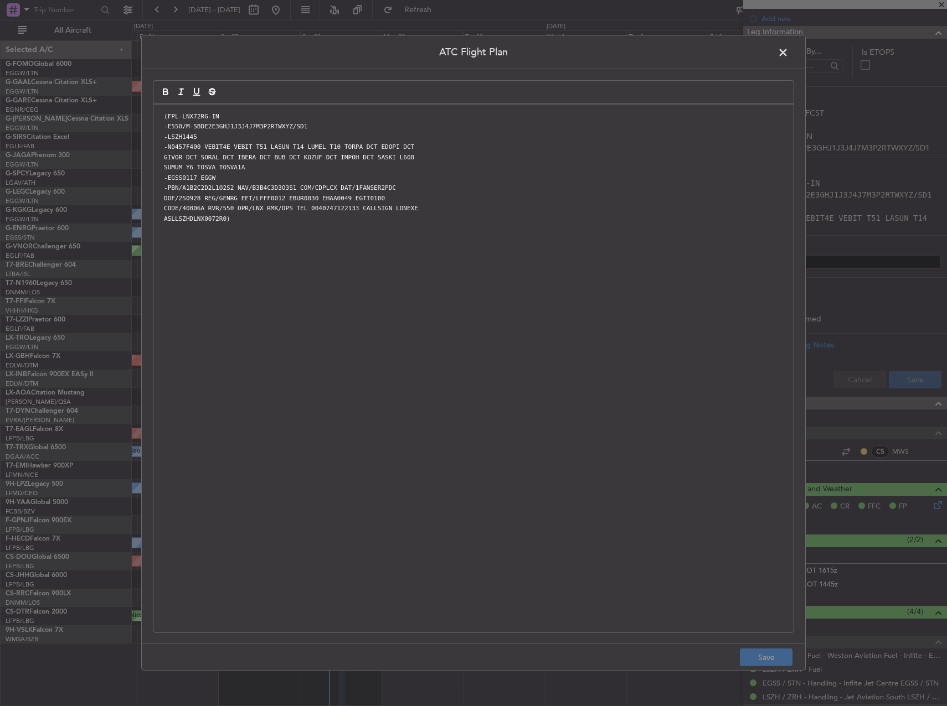
click at [593, 178] on p "-EGSS0117 EGGW" at bounding box center [473, 178] width 623 height 10
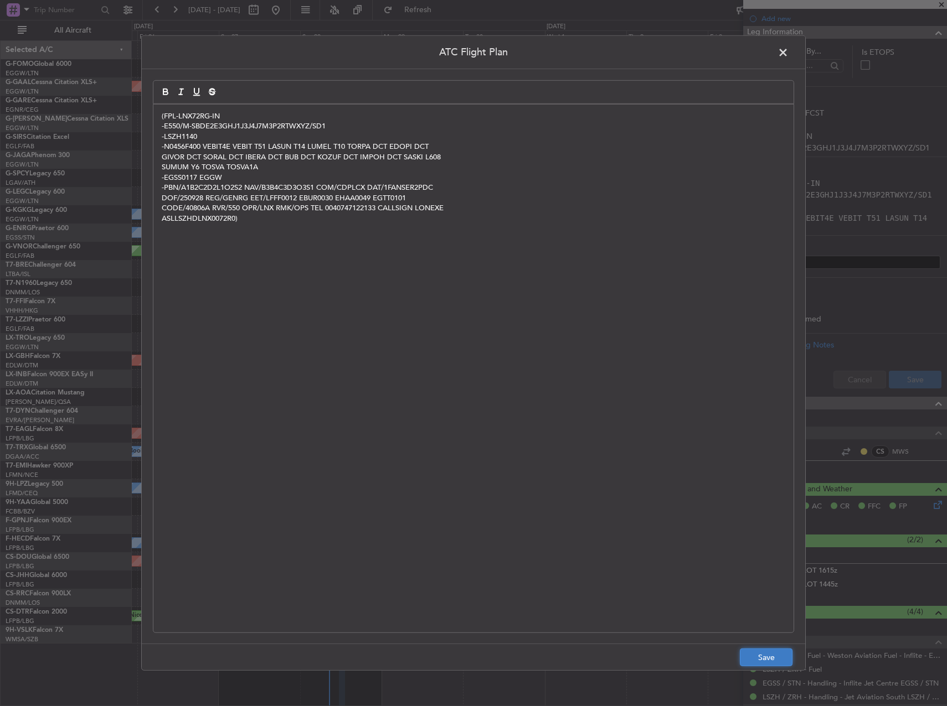
click at [751, 661] on button "Save" at bounding box center [766, 658] width 53 height 18
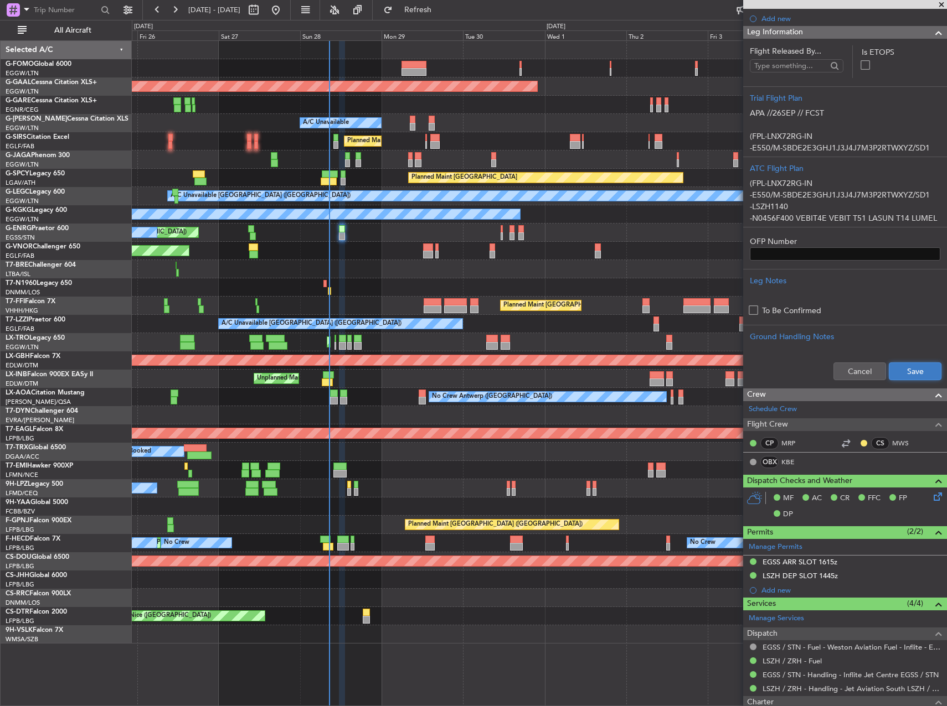
click at [911, 363] on button "Save" at bounding box center [915, 372] width 53 height 18
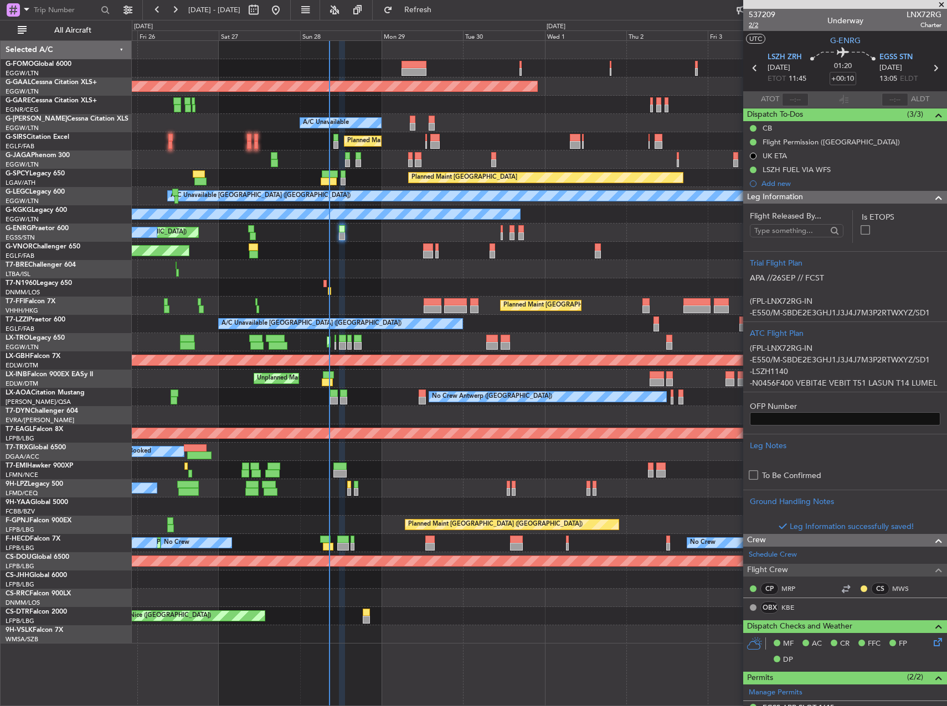
click at [755, 26] on span "2/2" at bounding box center [762, 24] width 27 height 9
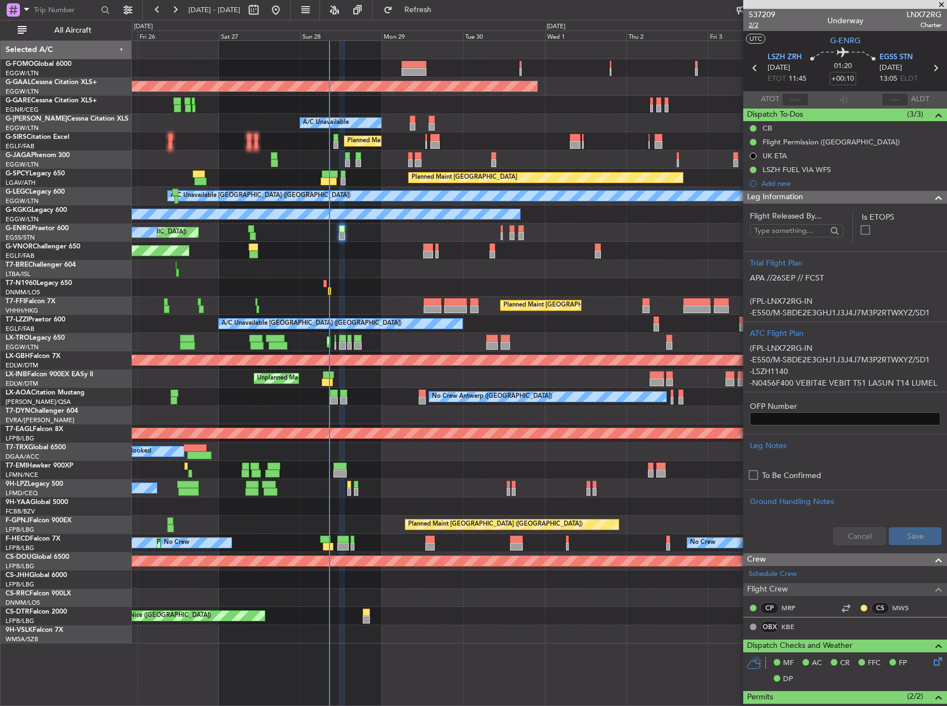
click at [754, 22] on span "2/2" at bounding box center [762, 24] width 27 height 9
